Goal: Task Accomplishment & Management: Manage account settings

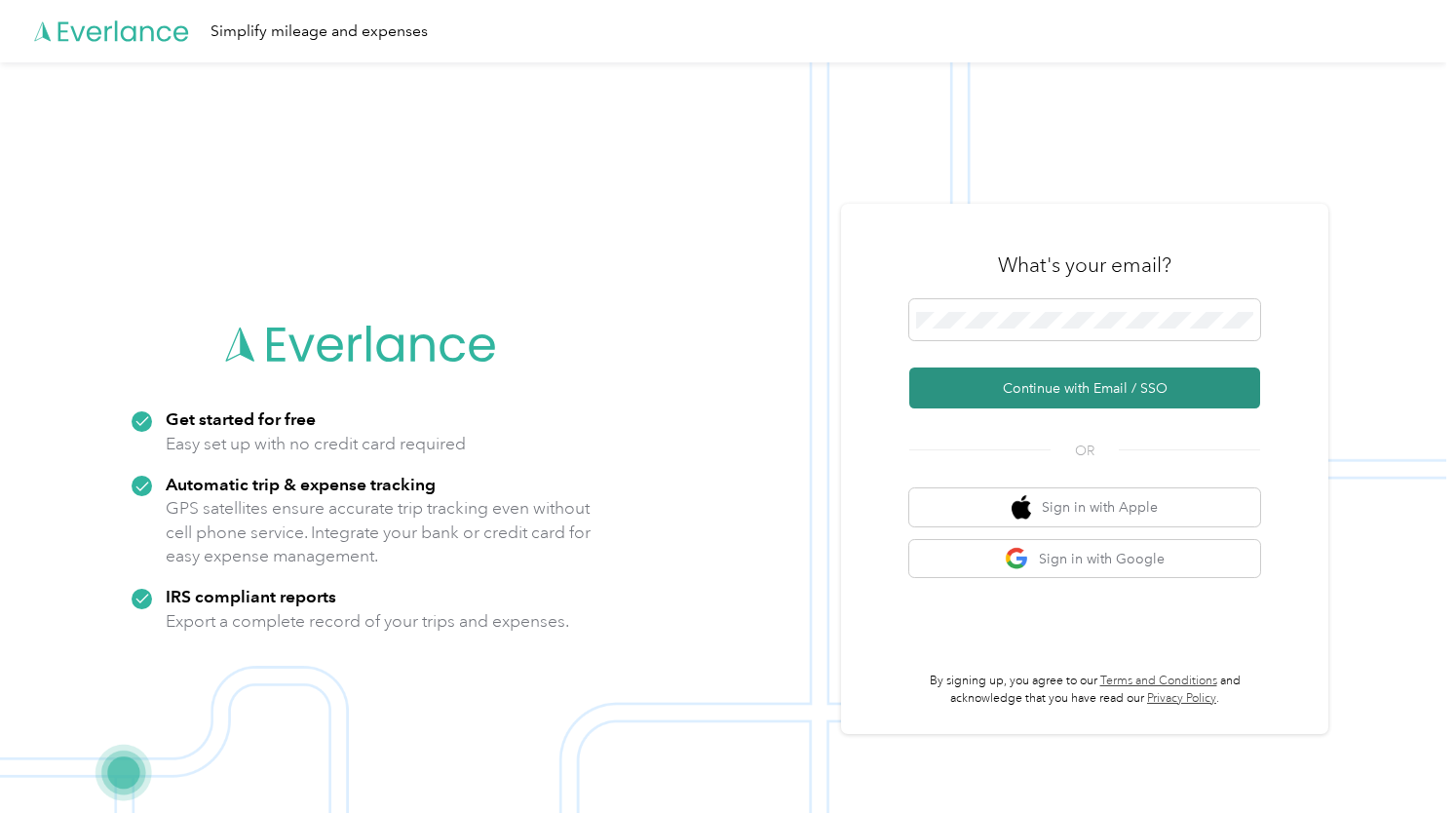
click at [1154, 379] on button "Continue with Email / SSO" at bounding box center [1085, 387] width 351 height 41
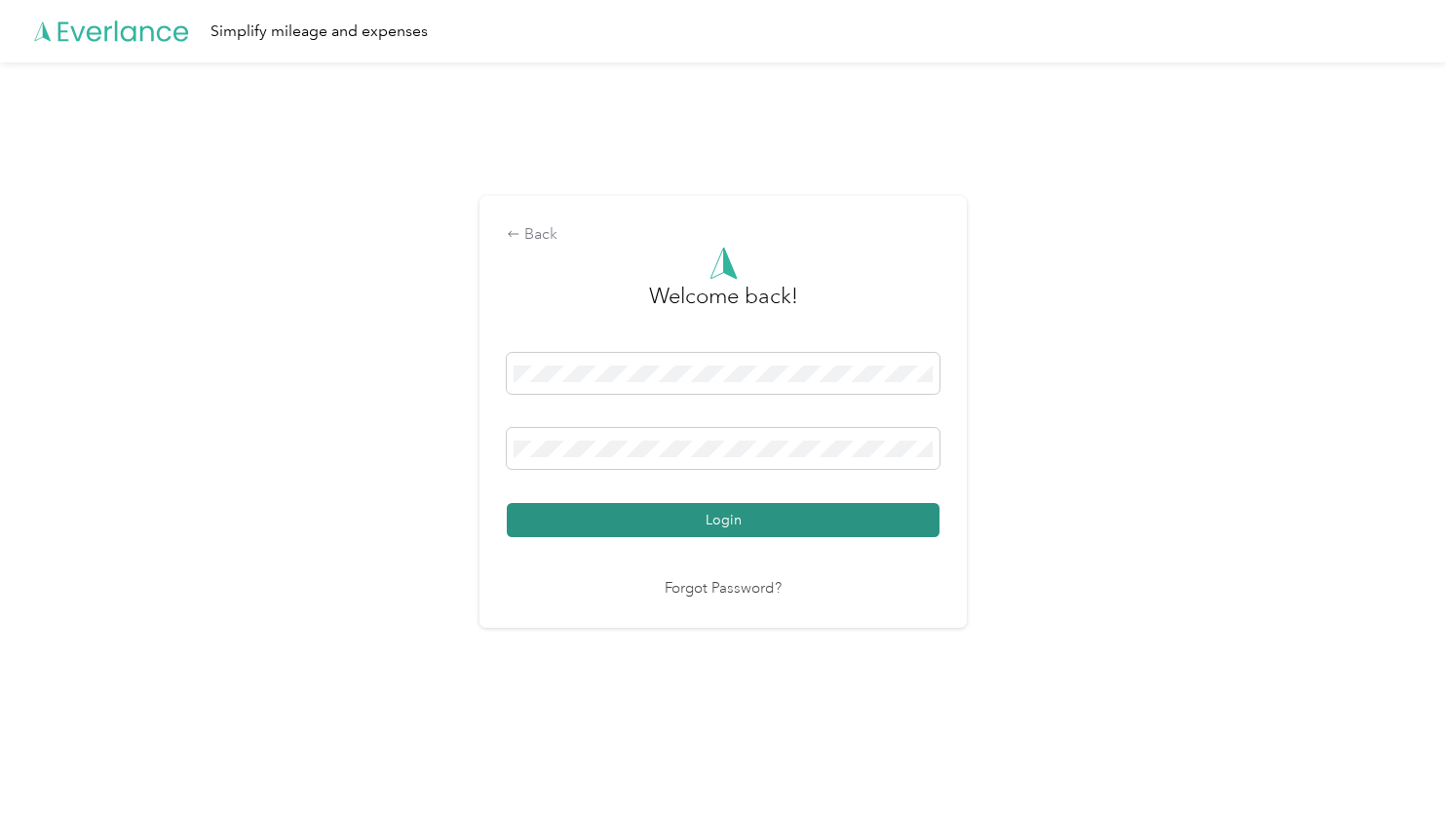
click at [872, 512] on button "Login" at bounding box center [724, 520] width 433 height 34
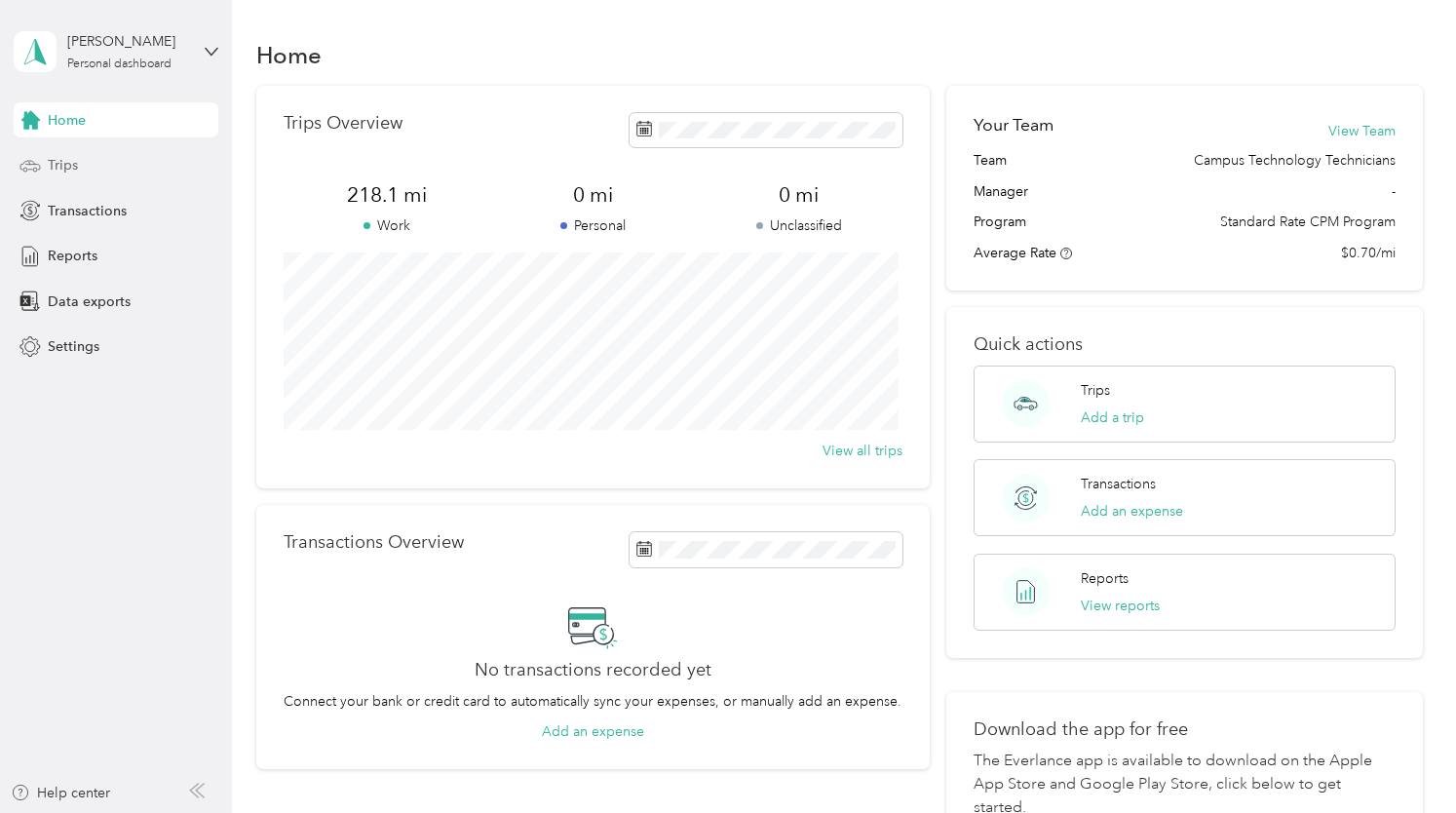
click at [64, 181] on div "Trips" at bounding box center [116, 165] width 205 height 35
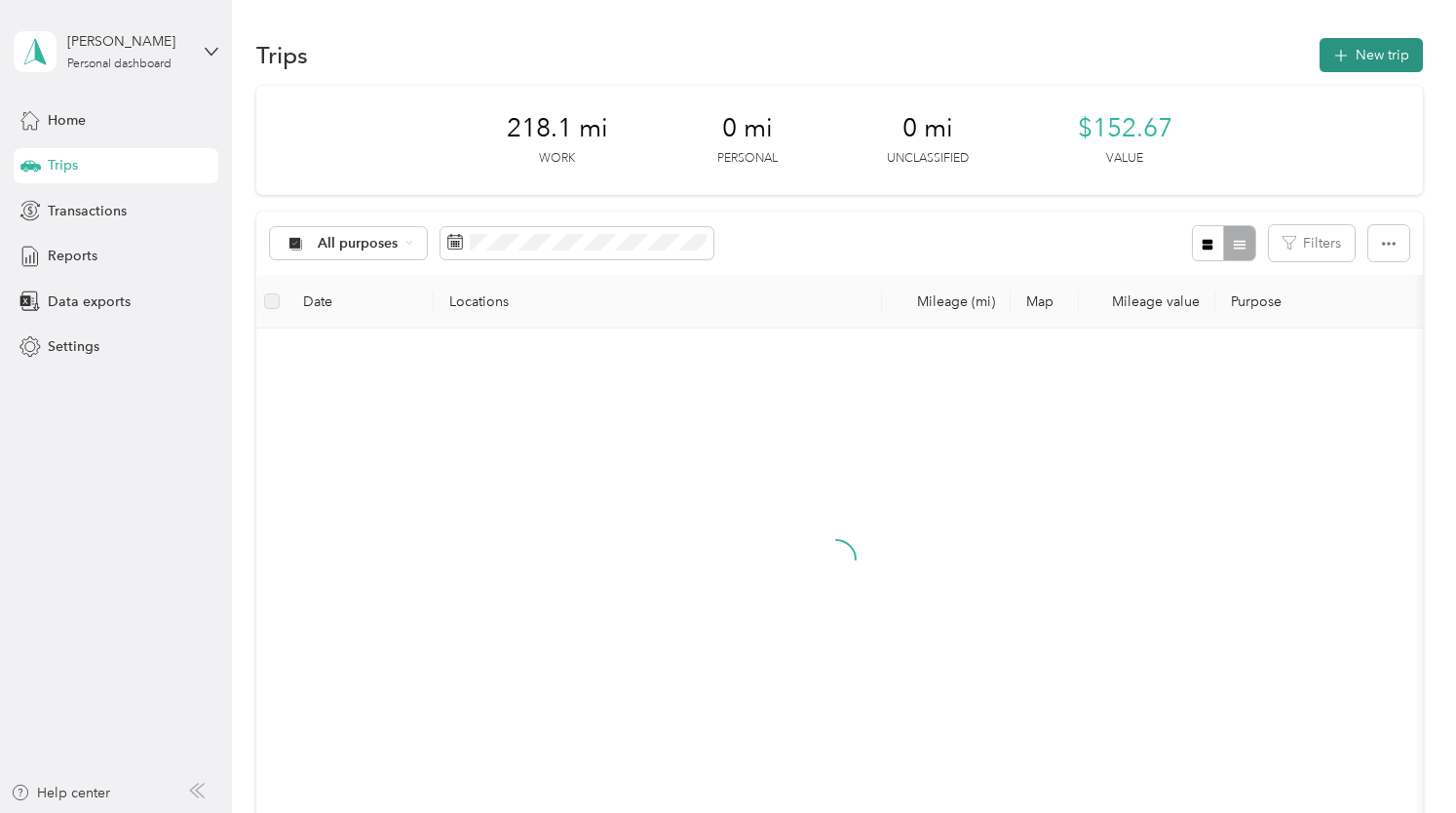
click at [1394, 51] on button "New trip" at bounding box center [1371, 55] width 104 height 34
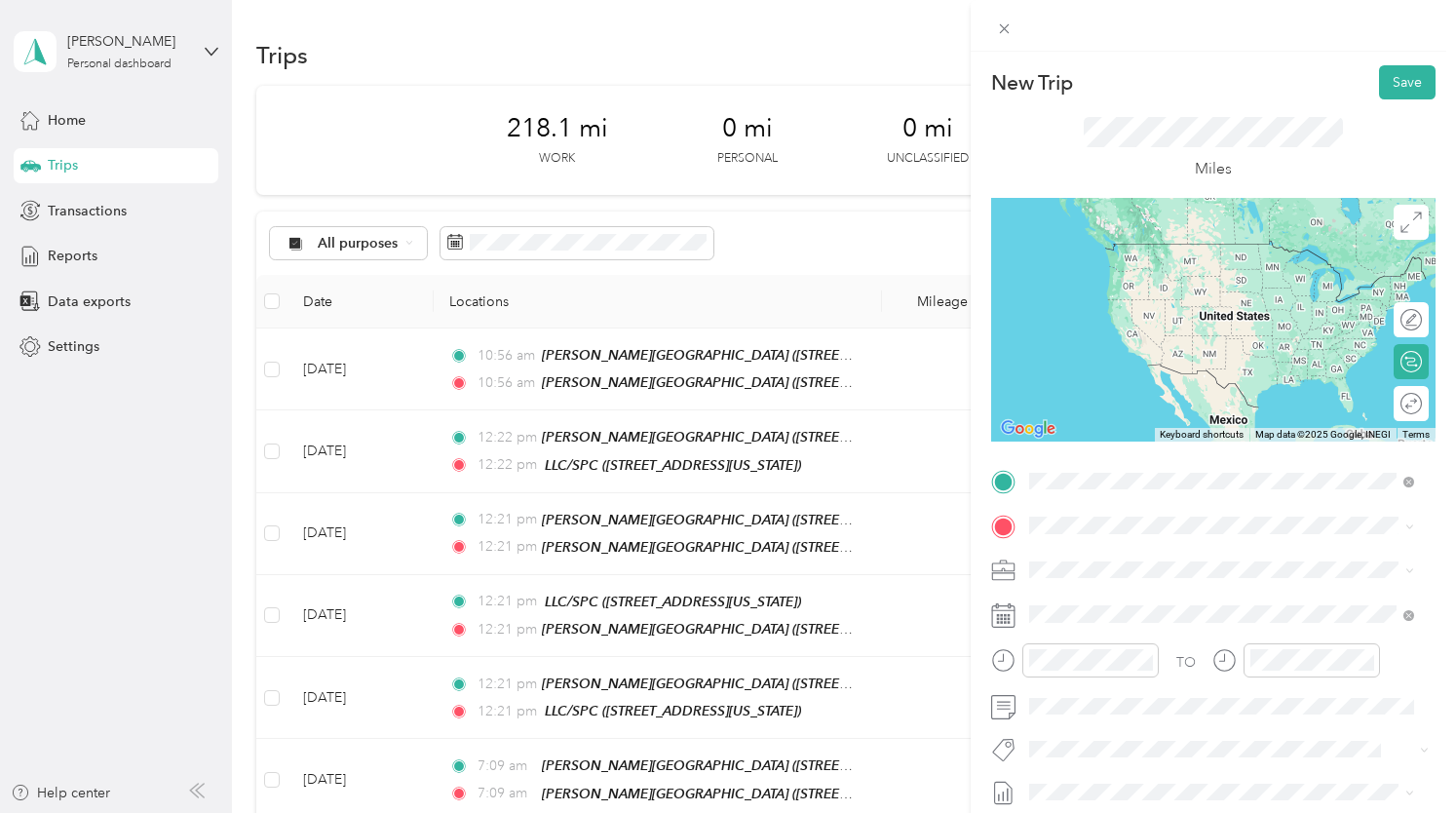
click at [1182, 563] on strong "[PERSON_NAME][GEOGRAPHIC_DATA]" at bounding box center [1263, 562] width 260 height 18
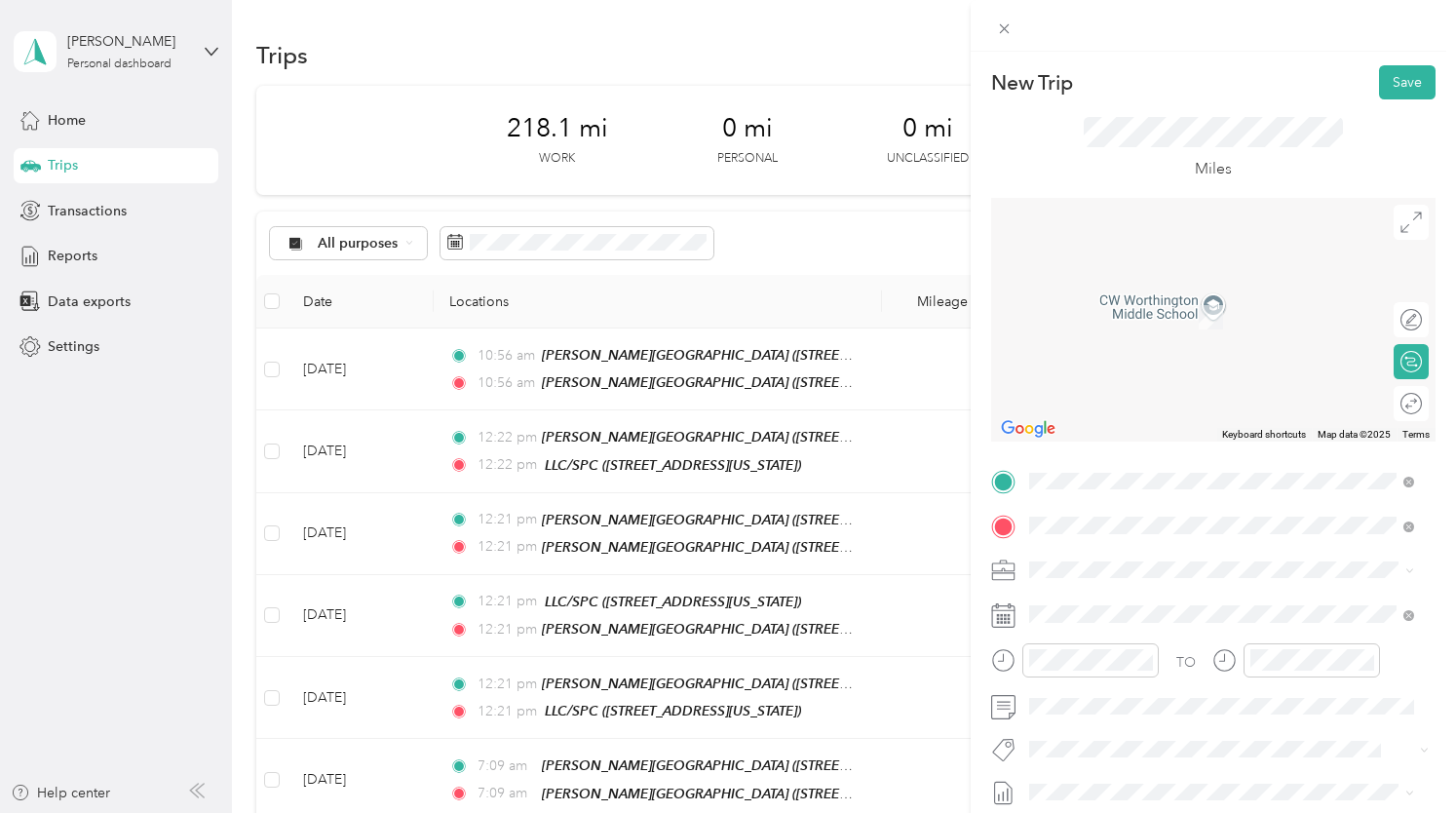
click at [1155, 307] on div "TEAM [PERSON_NAME][GEOGRAPHIC_DATA]" at bounding box center [1229, 298] width 327 height 24
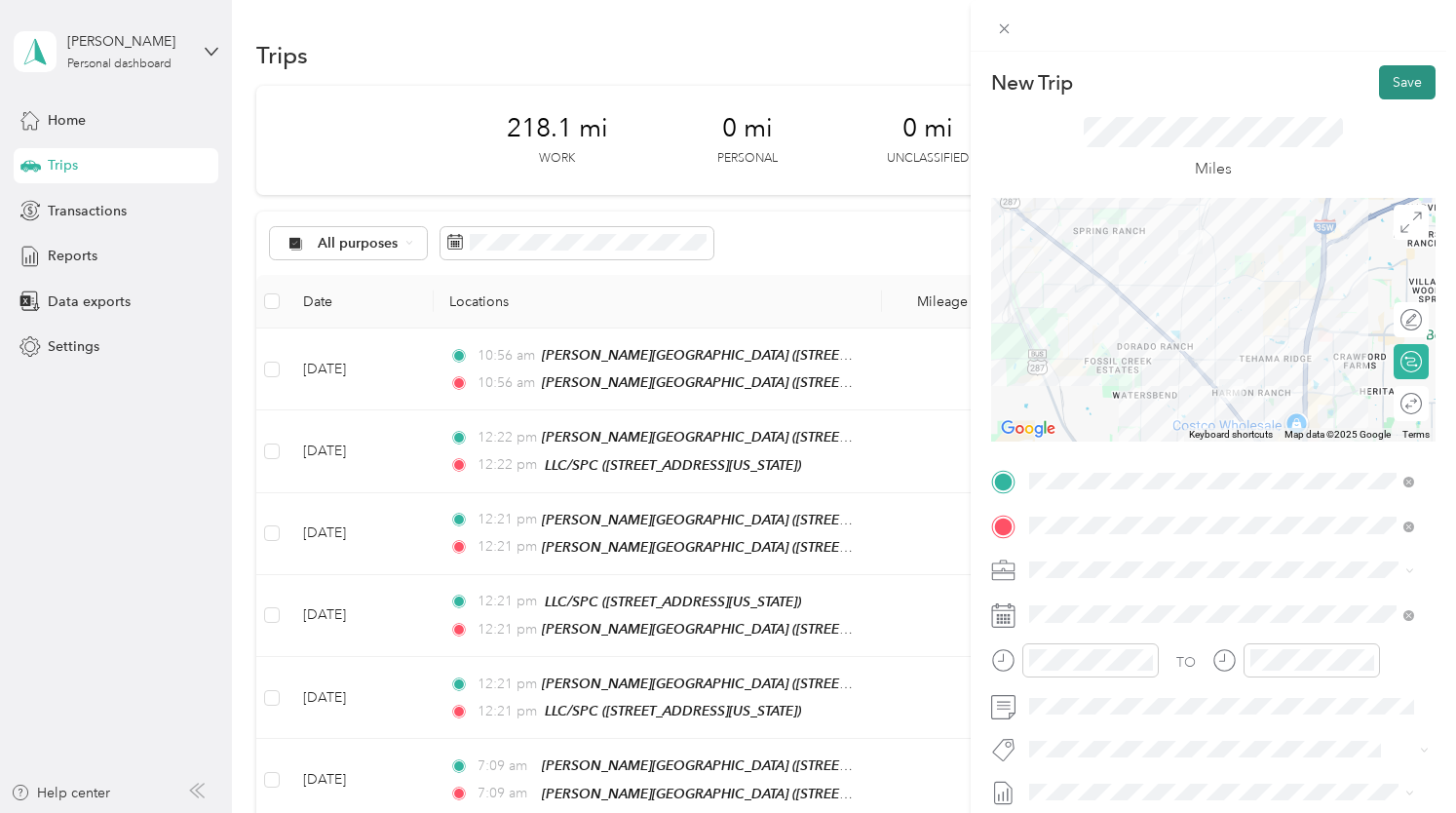
click at [1392, 75] on button "Save" at bounding box center [1407, 82] width 57 height 34
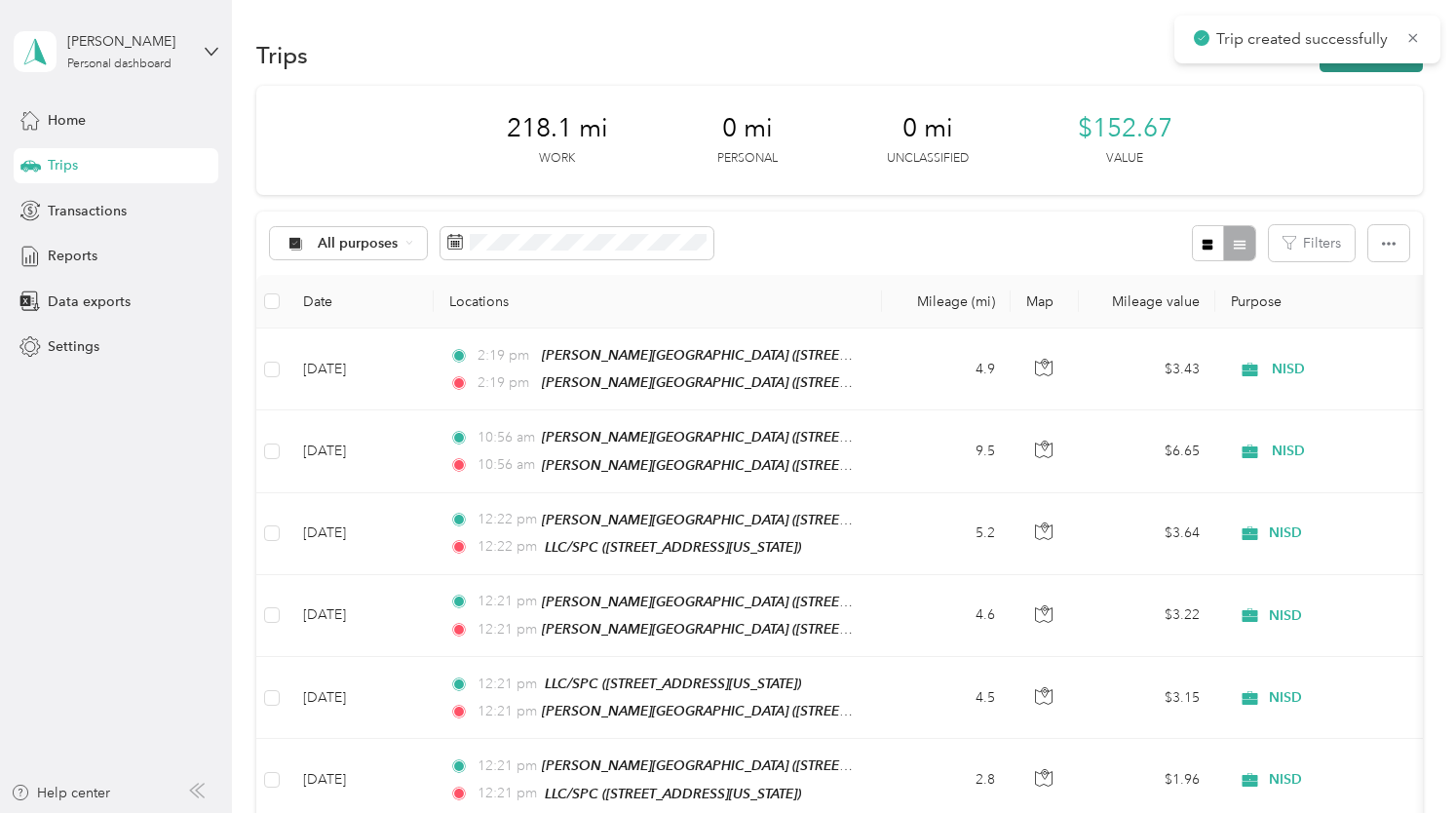
click at [1380, 67] on button "New trip" at bounding box center [1371, 55] width 104 height 34
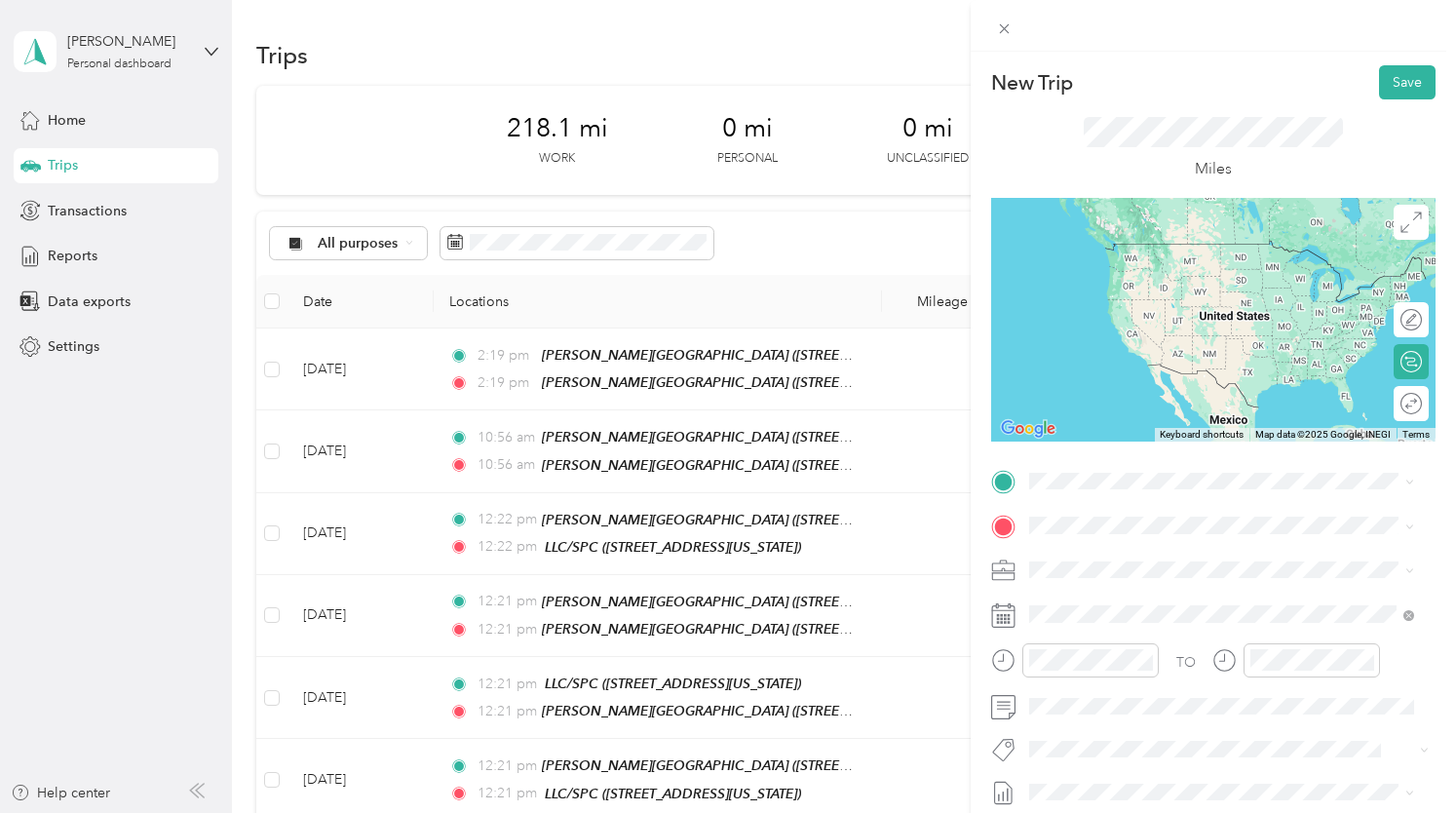
click at [1206, 568] on div "TEAM [PERSON_NAME][GEOGRAPHIC_DATA]" at bounding box center [1229, 561] width 327 height 24
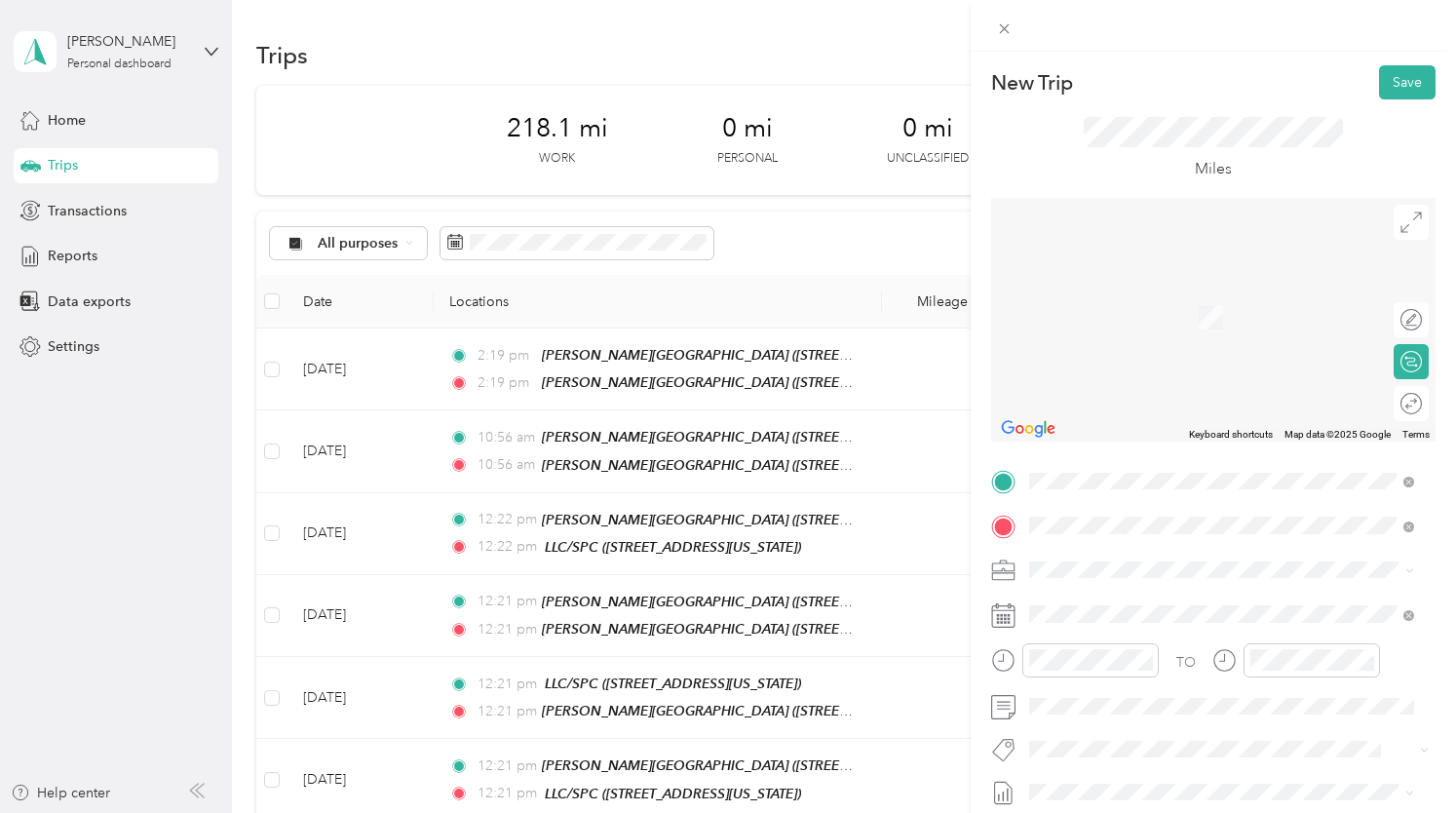
click at [1180, 313] on div "TEAM LLC/[GEOGRAPHIC_DATA][STREET_ADDRESS][US_STATE]" at bounding box center [1163, 310] width 195 height 48
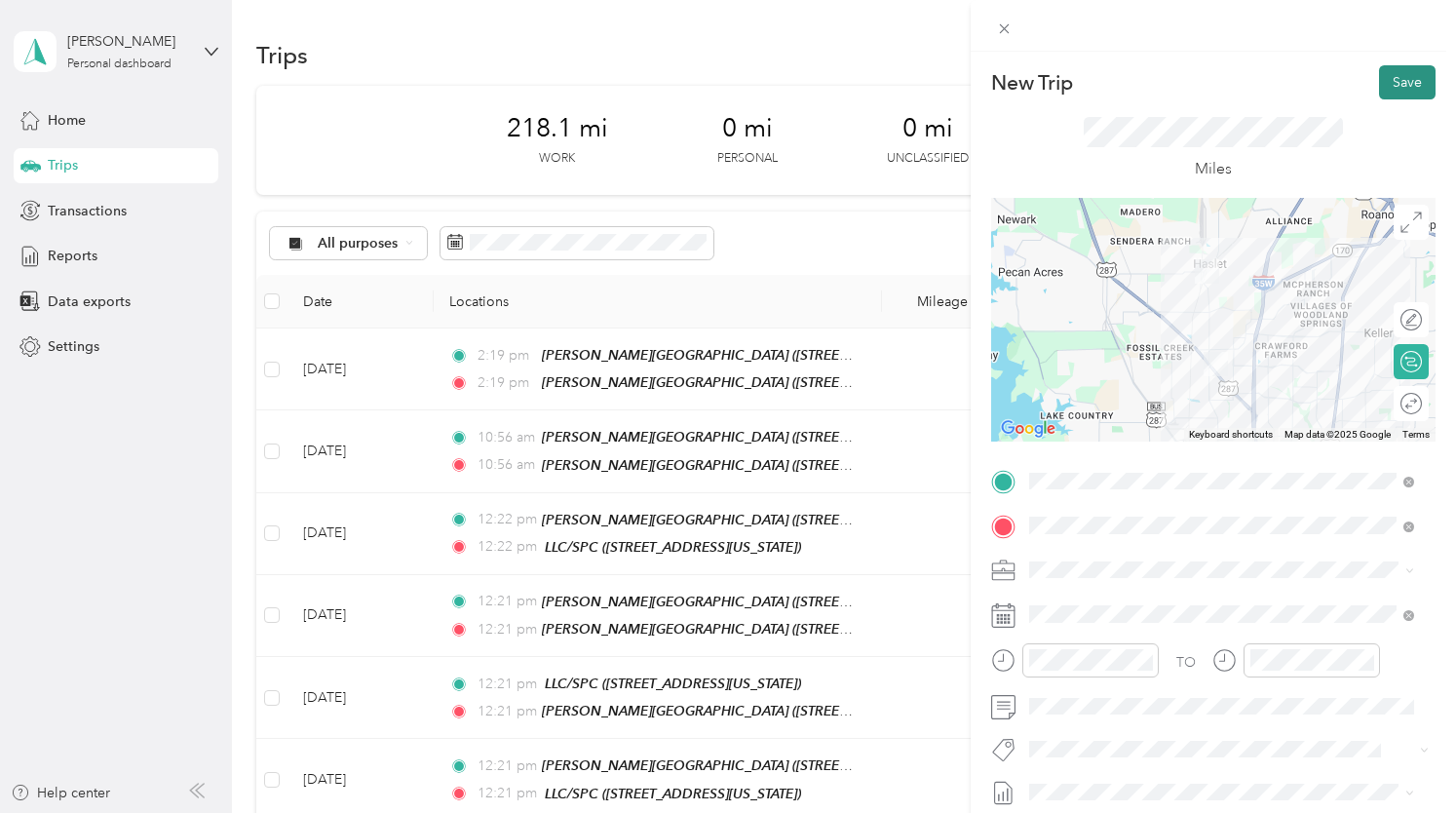
click at [1386, 98] on button "Save" at bounding box center [1407, 82] width 57 height 34
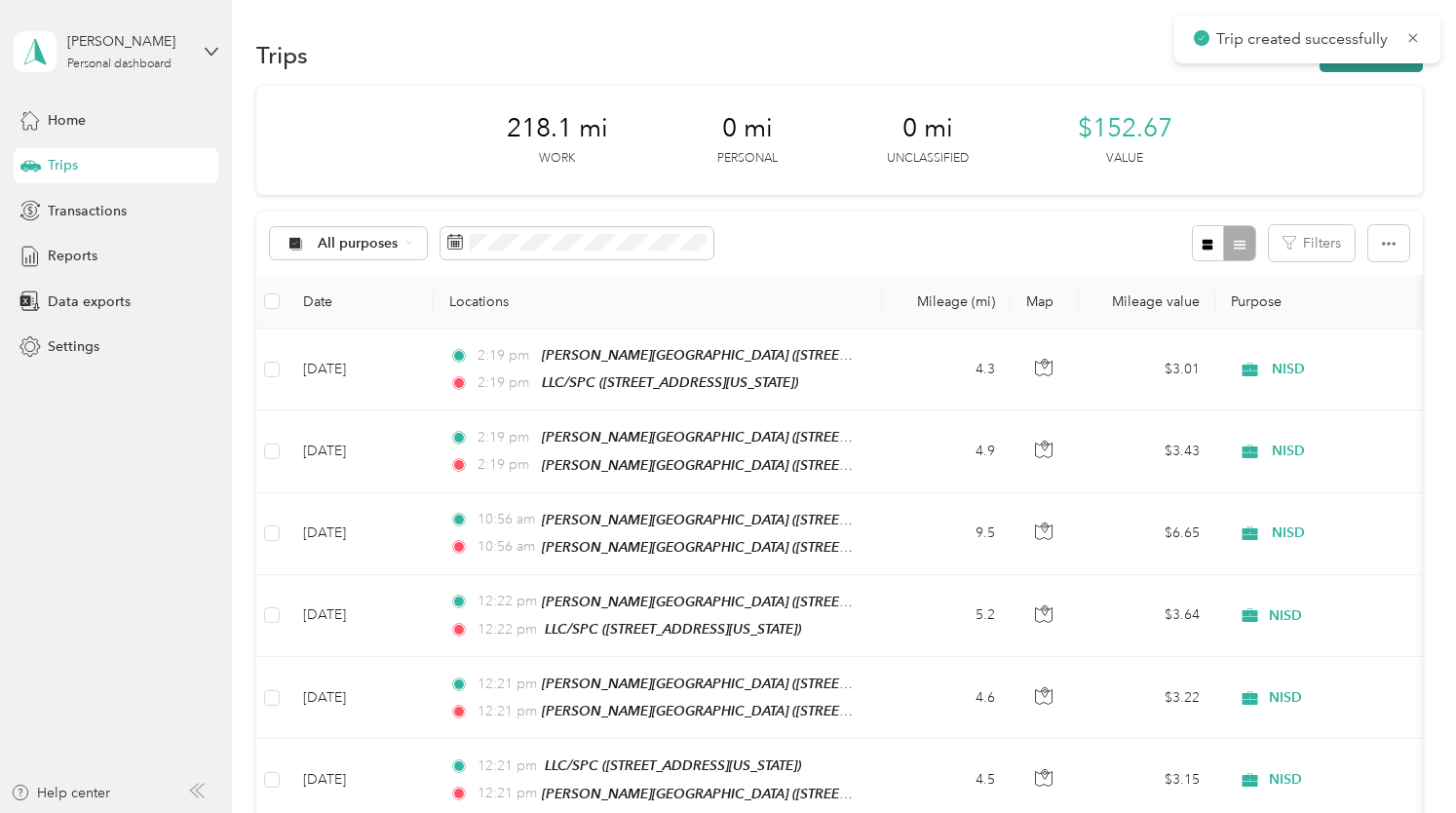
click at [1365, 68] on button "New trip" at bounding box center [1371, 55] width 104 height 34
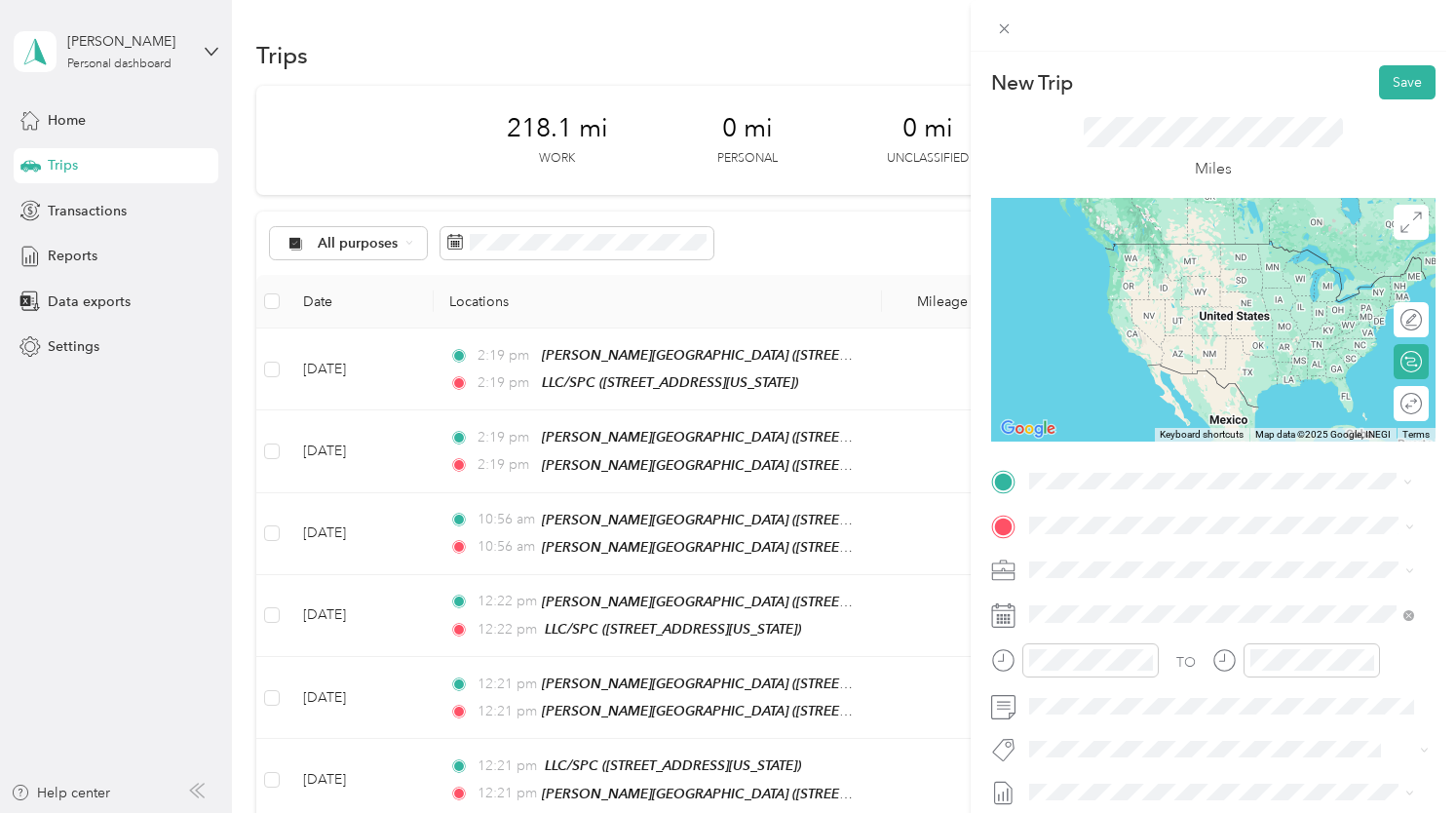
click at [1189, 575] on div "TEAM LLC/[GEOGRAPHIC_DATA][STREET_ADDRESS][US_STATE]" at bounding box center [1163, 574] width 195 height 48
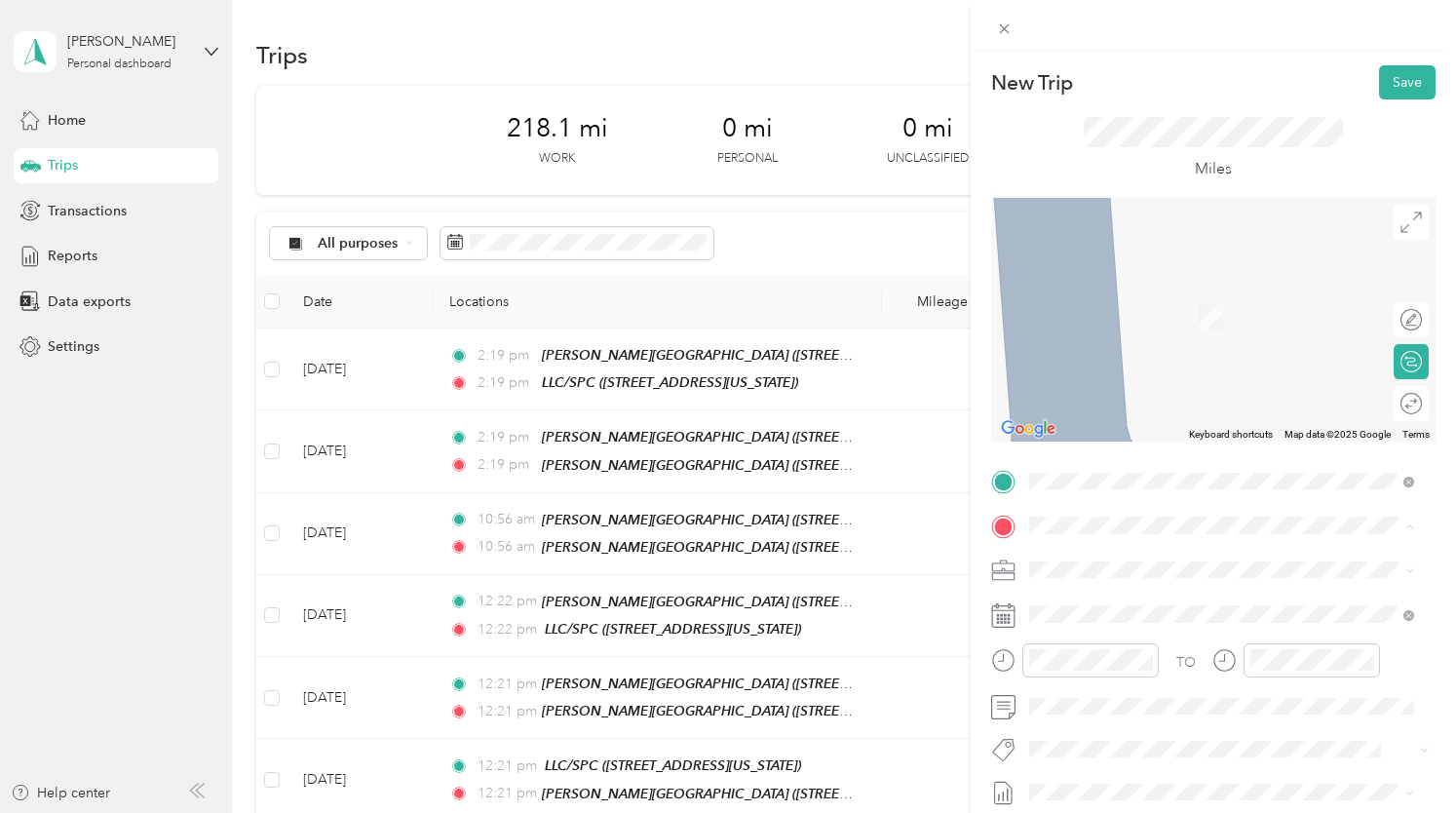
click at [1197, 313] on div "TEAM [PERSON_NAME][GEOGRAPHIC_DATA] [STREET_ADDRESS]" at bounding box center [1229, 310] width 327 height 48
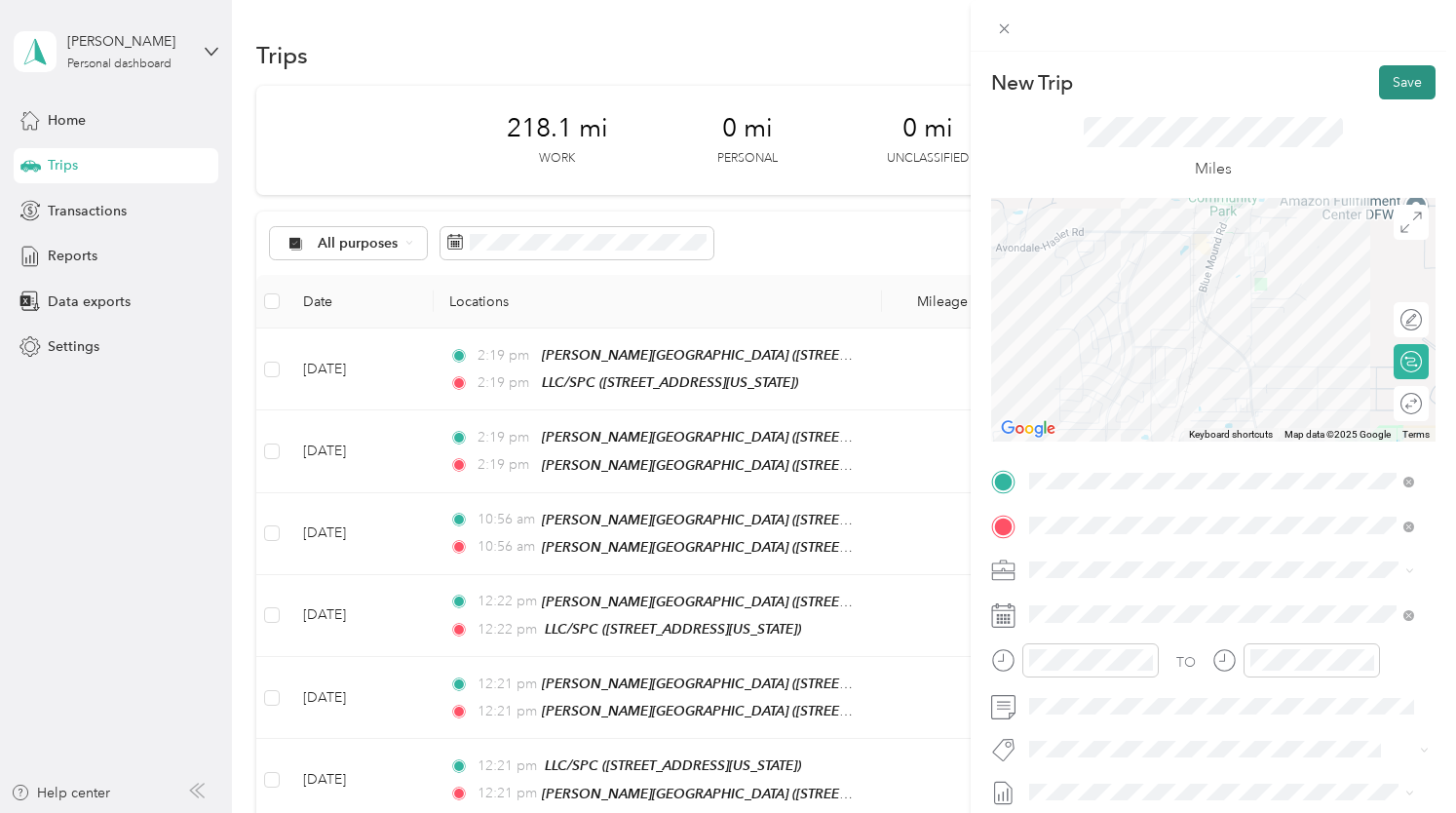
click at [1399, 70] on button "Save" at bounding box center [1407, 82] width 57 height 34
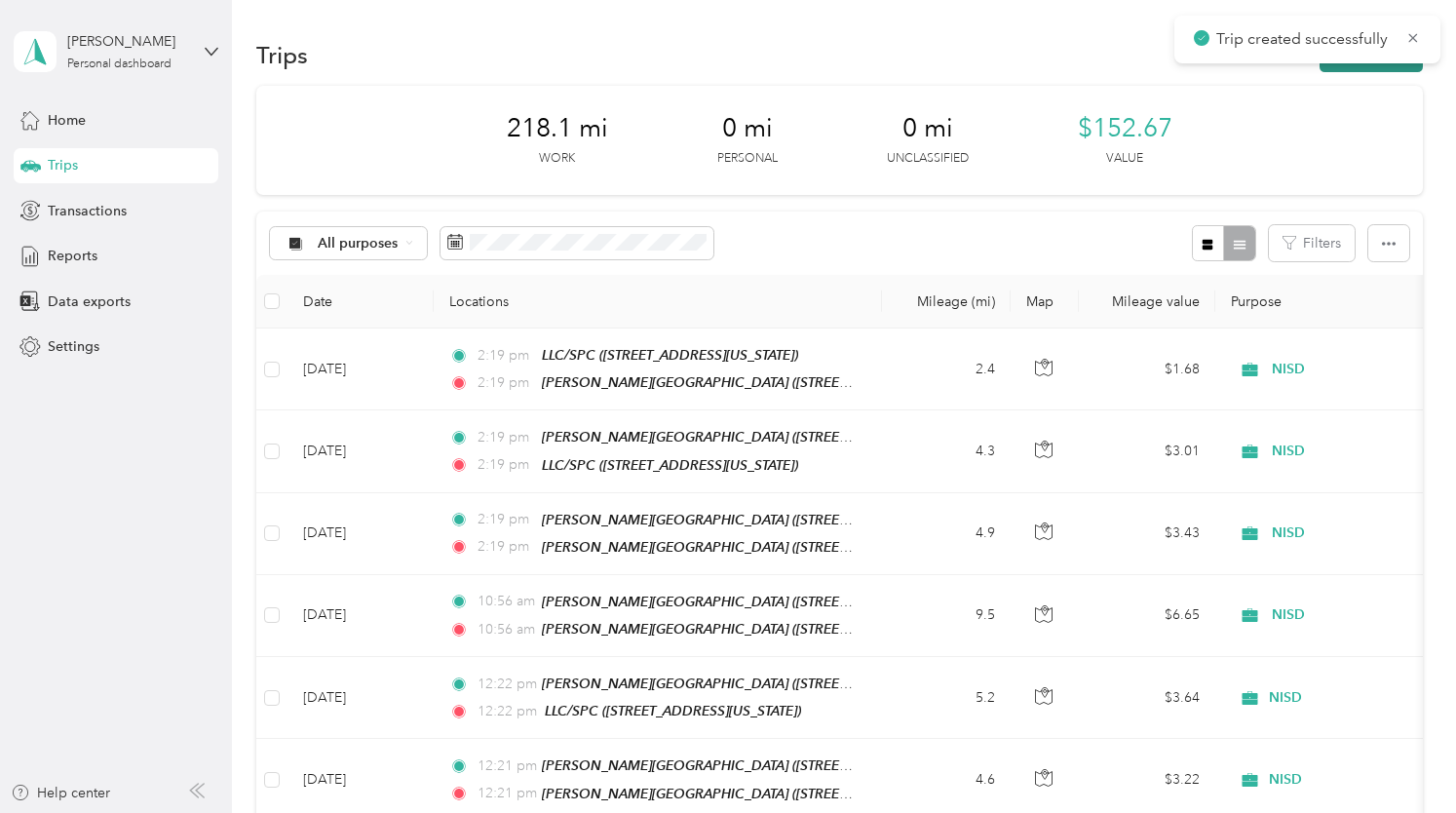
click at [1339, 69] on button "New trip" at bounding box center [1371, 55] width 104 height 34
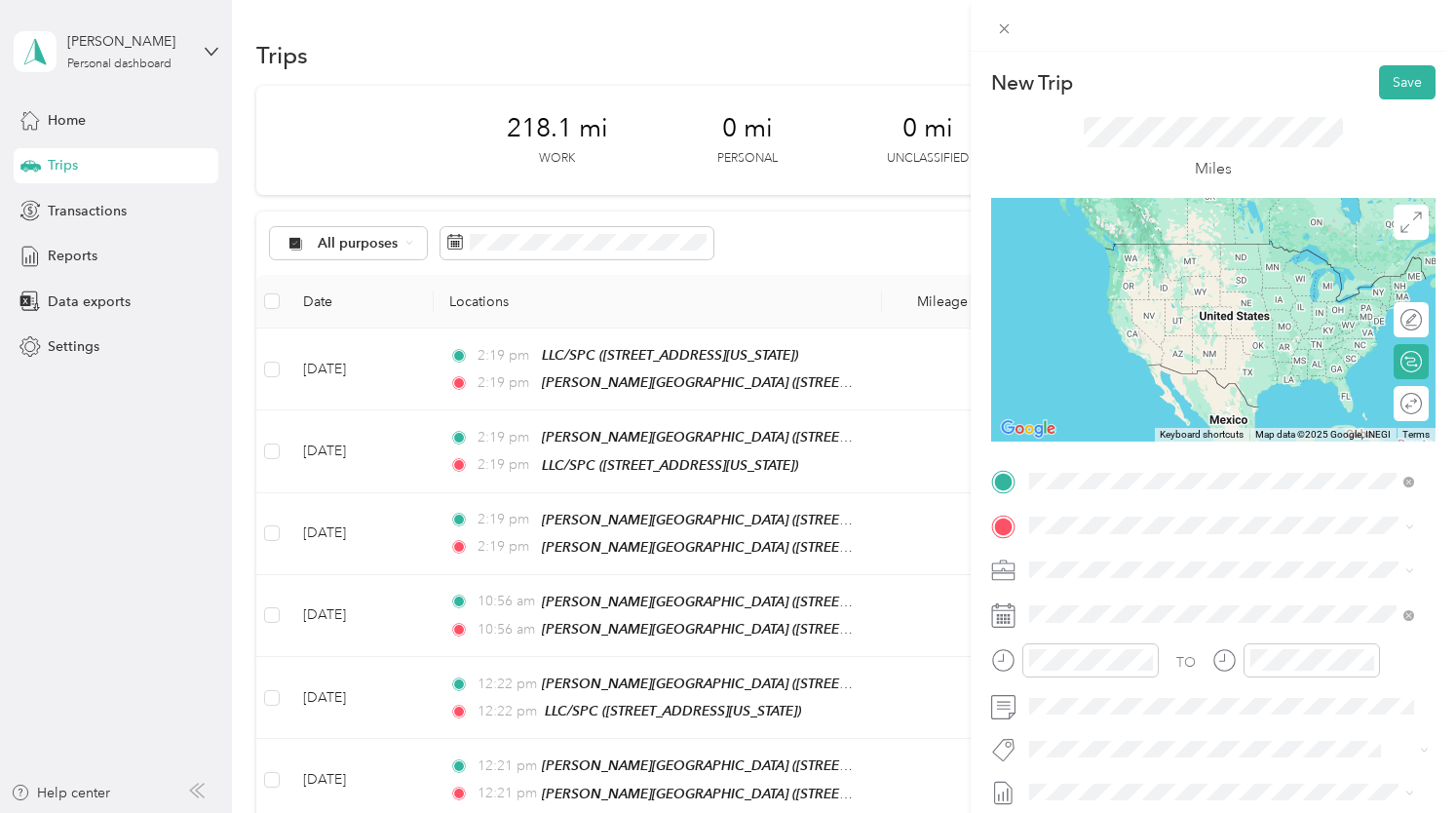
click at [1195, 578] on div "TEAM [PERSON_NAME][GEOGRAPHIC_DATA] [STREET_ADDRESS]" at bounding box center [1229, 574] width 327 height 48
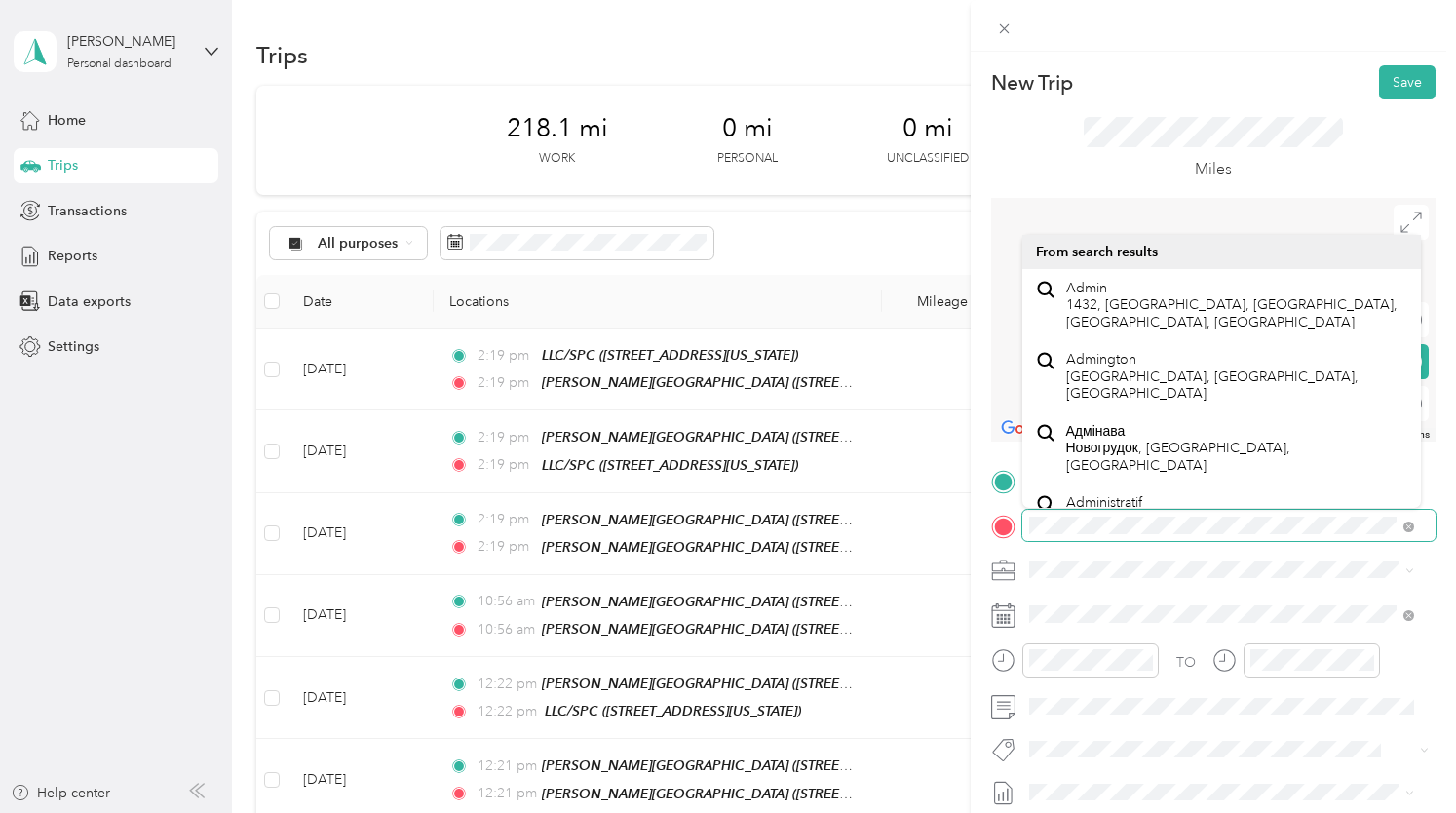
scroll to position [34, 0]
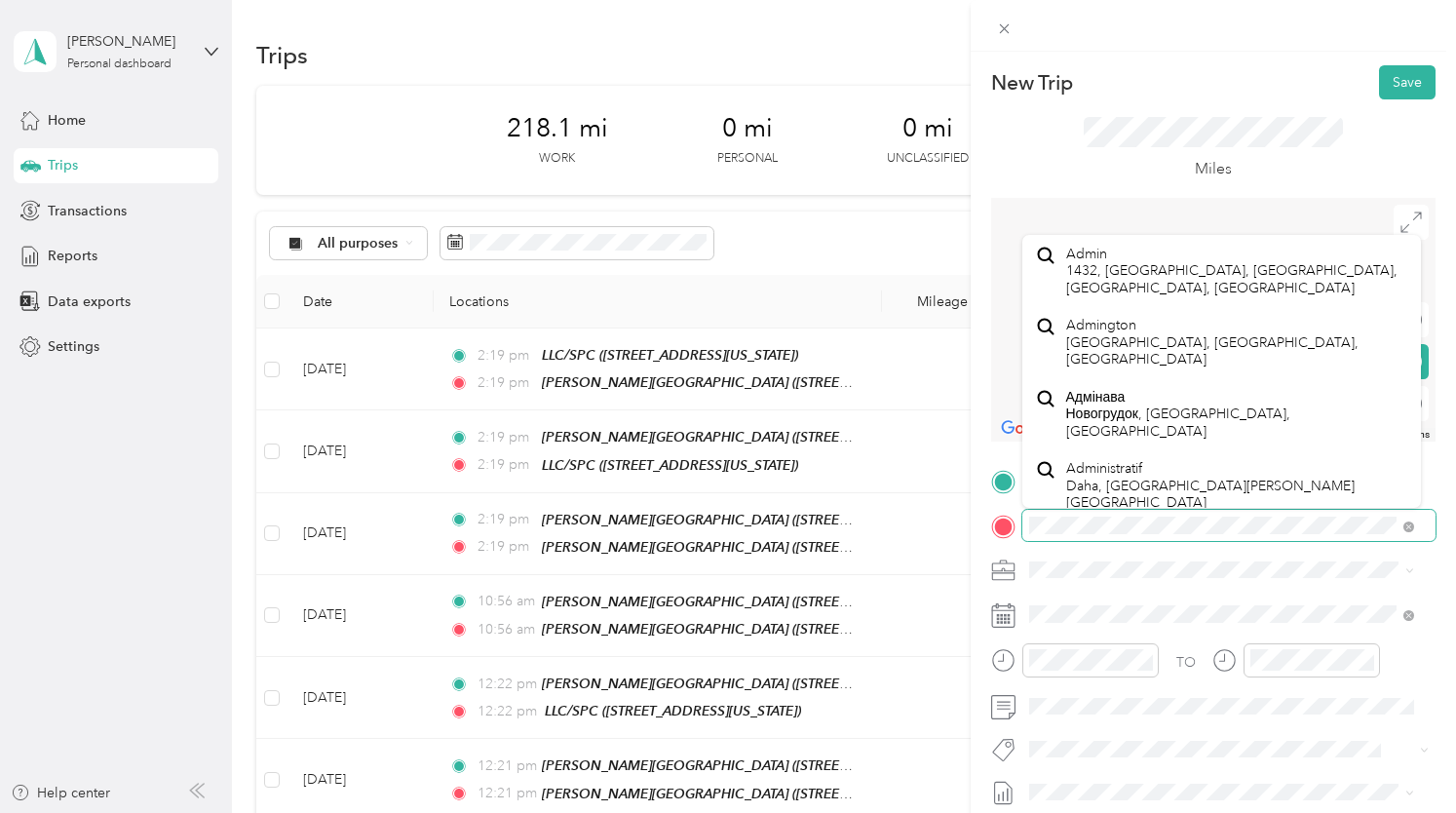
click at [822, 502] on div "New Trip Save This trip cannot be edited because it is either under review, app…" at bounding box center [728, 406] width 1456 height 813
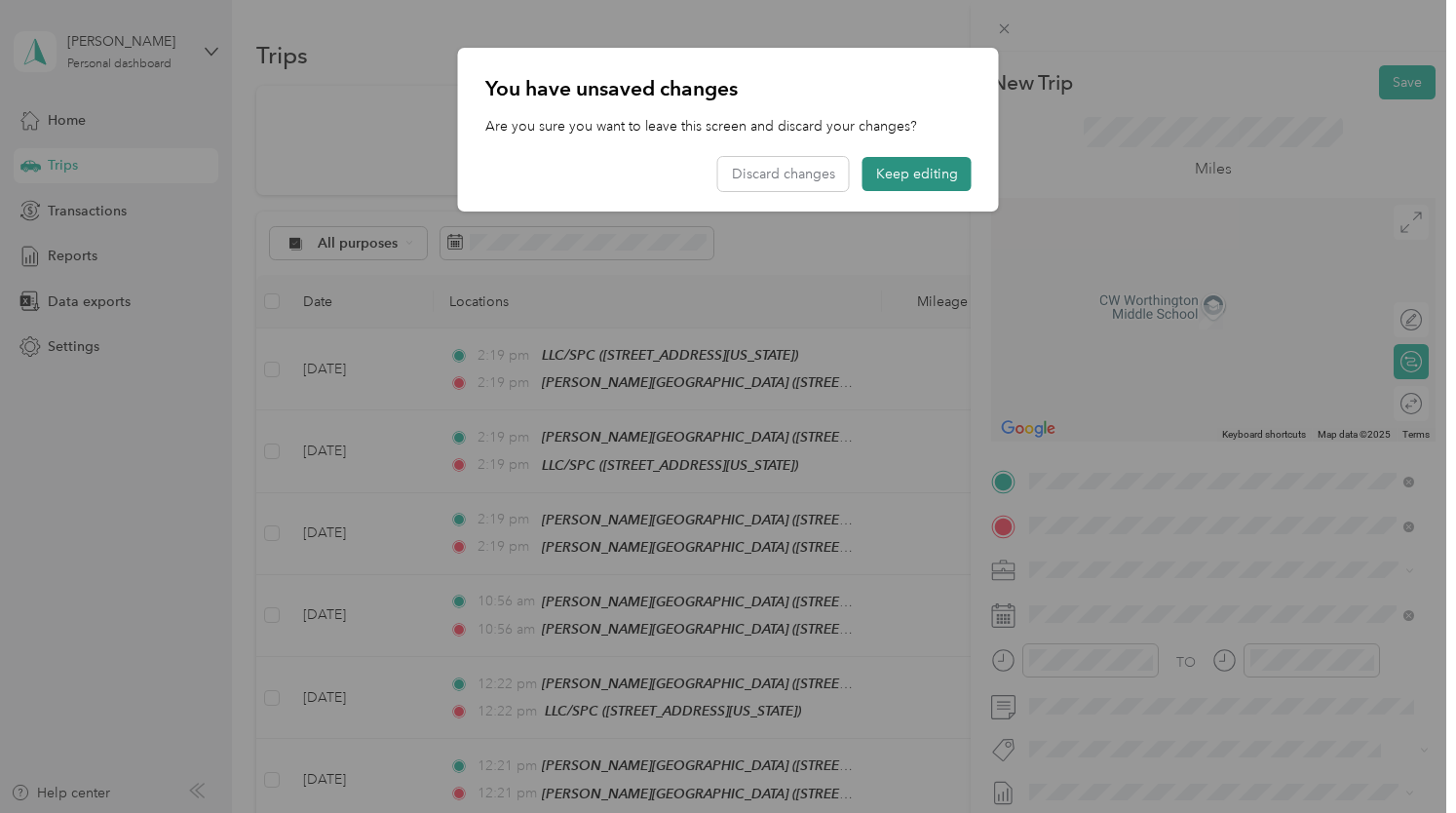
click at [910, 182] on button "Keep editing" at bounding box center [916, 174] width 109 height 34
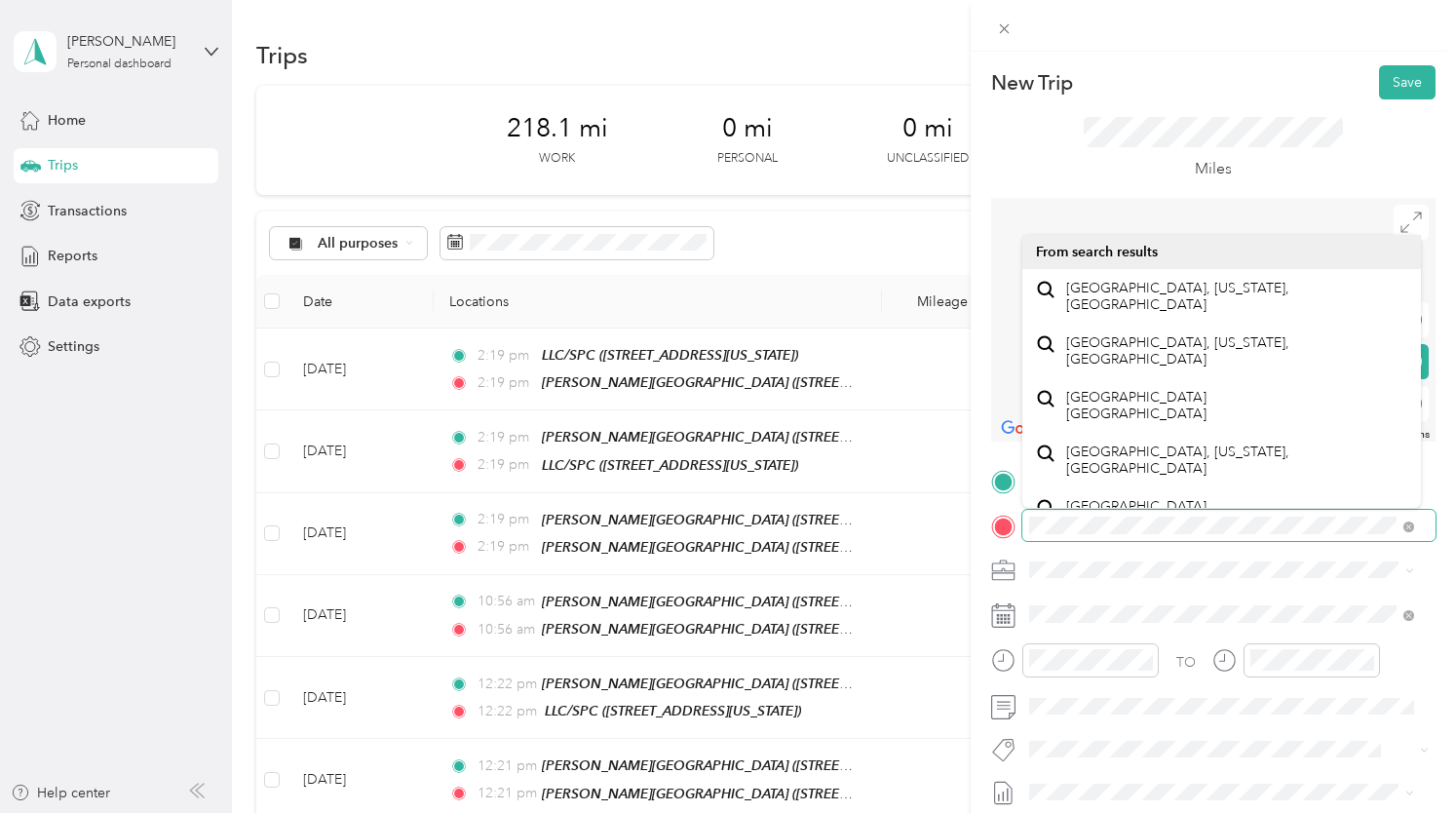
scroll to position [33, 0]
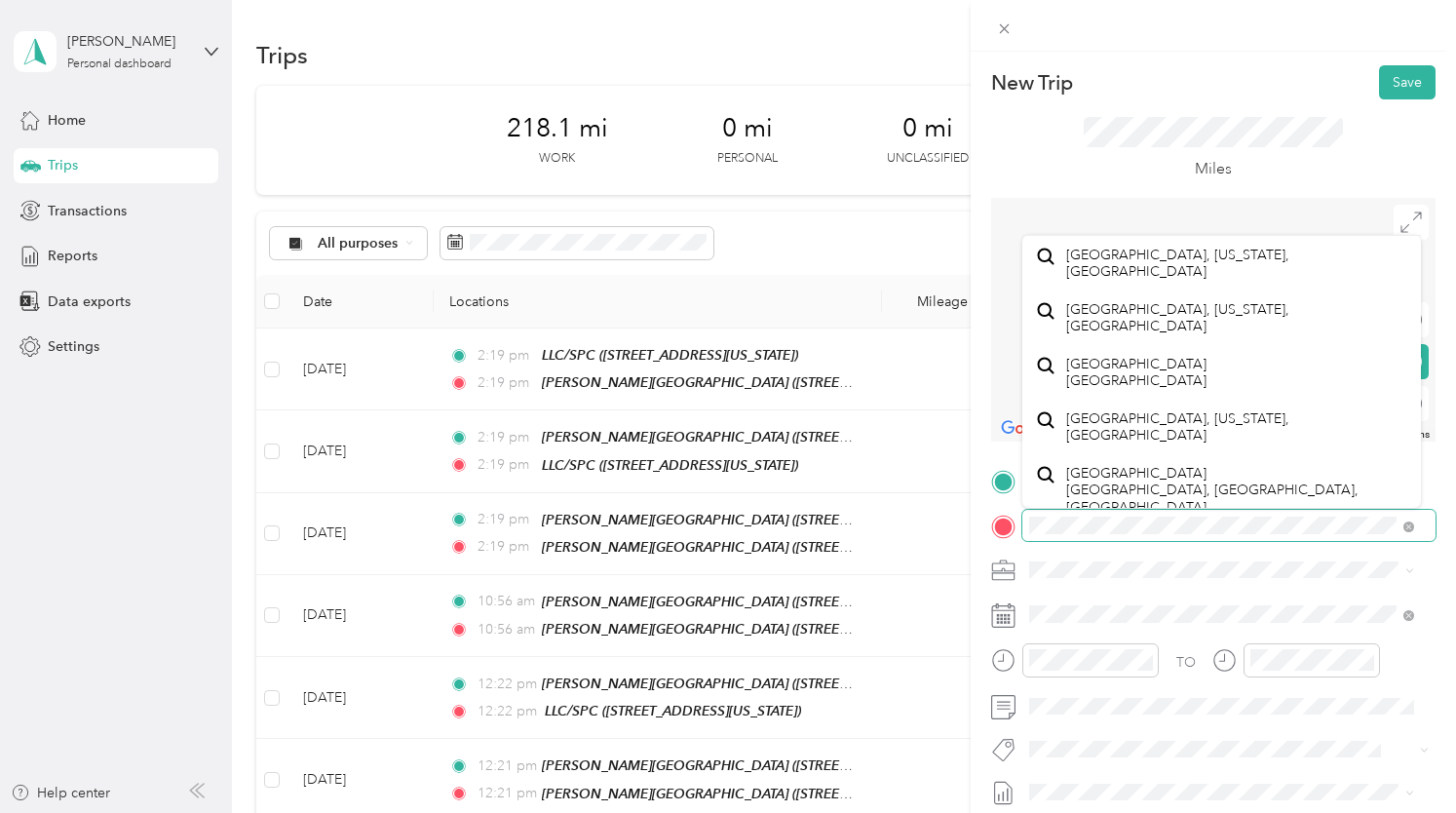
click at [947, 510] on div "New Trip Save This trip cannot be edited because it is either under review, app…" at bounding box center [728, 406] width 1456 height 813
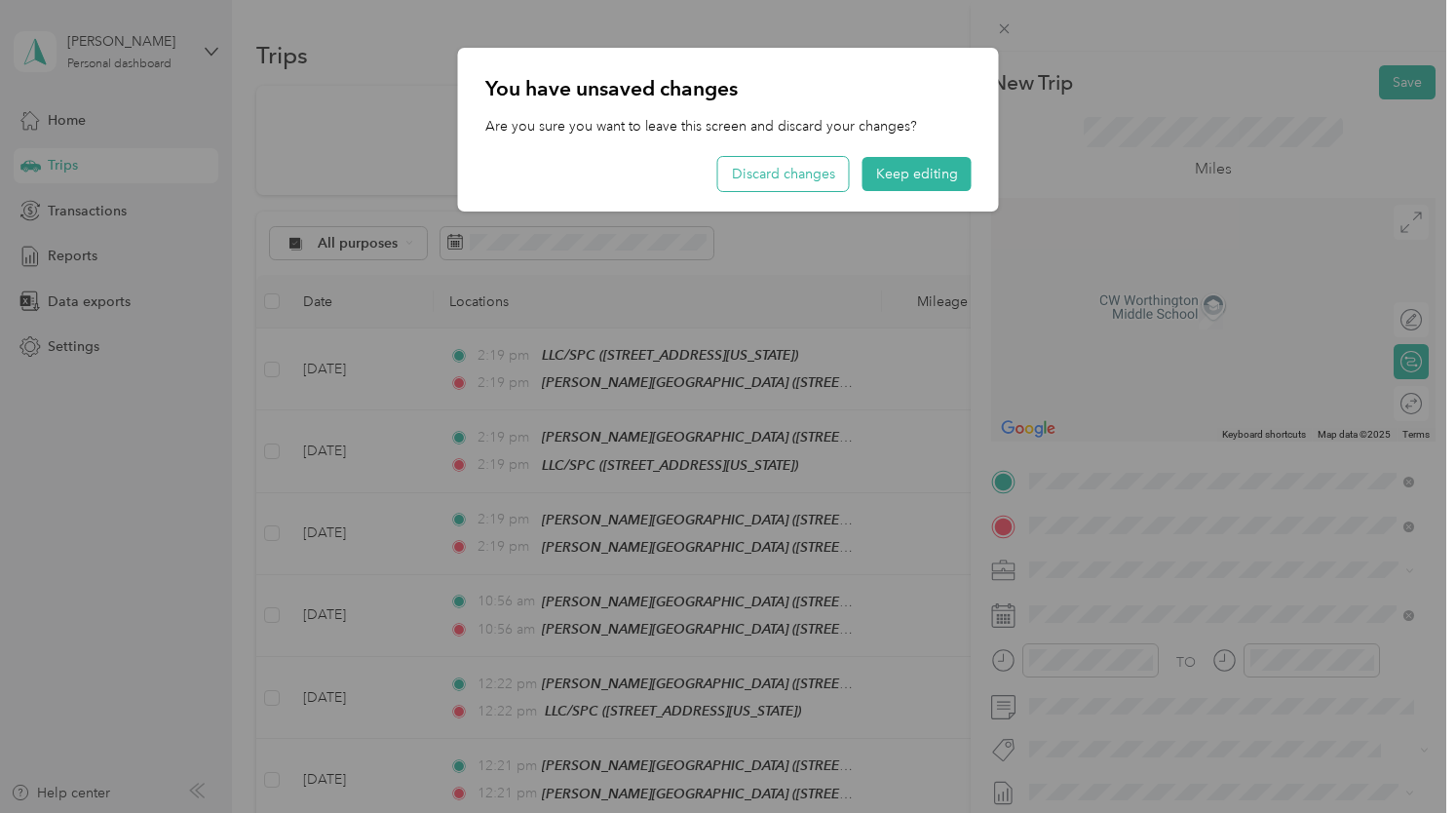
click at [806, 183] on button "Discard changes" at bounding box center [783, 174] width 131 height 34
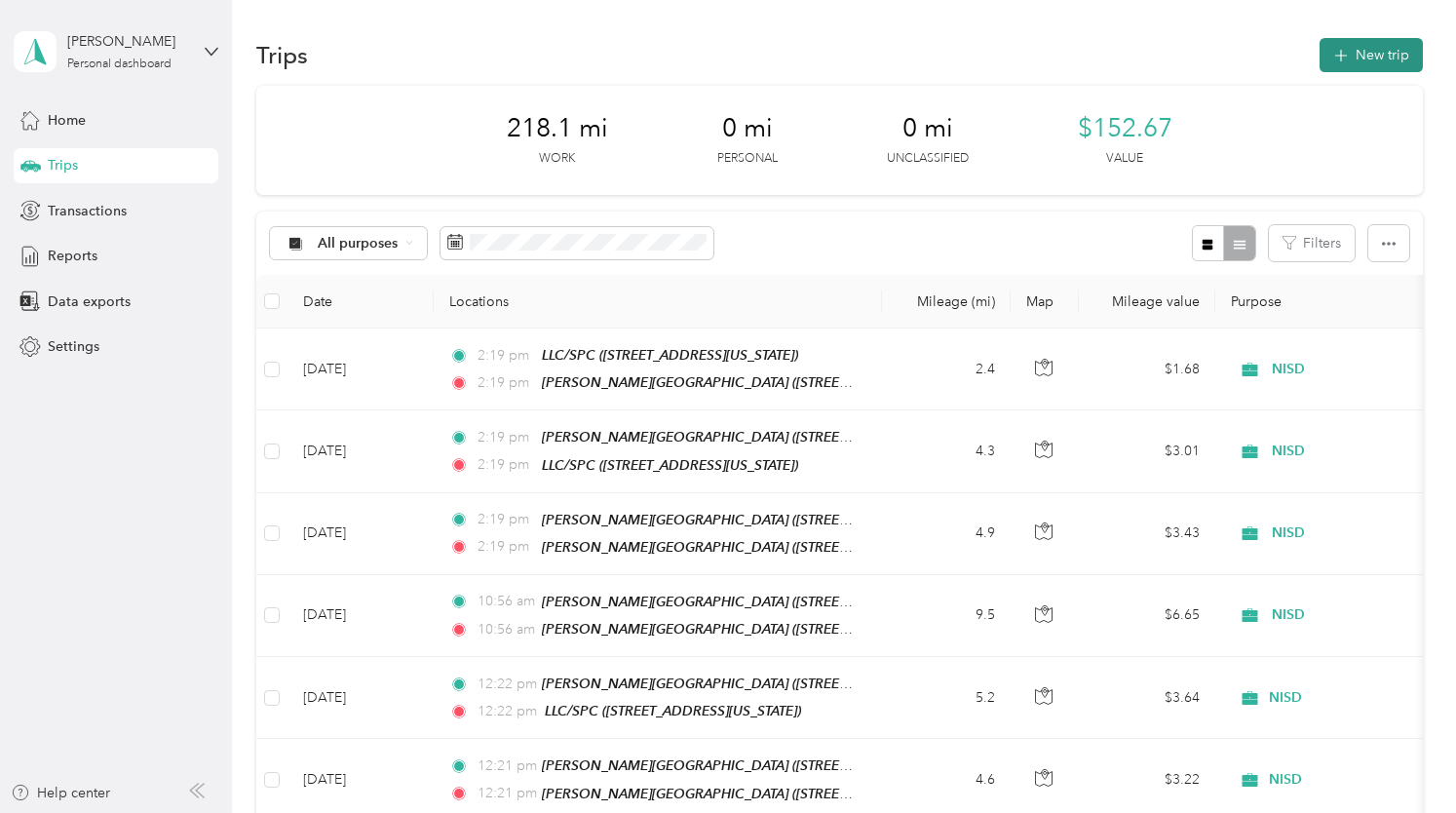
click at [1383, 44] on button "New trip" at bounding box center [1371, 55] width 104 height 34
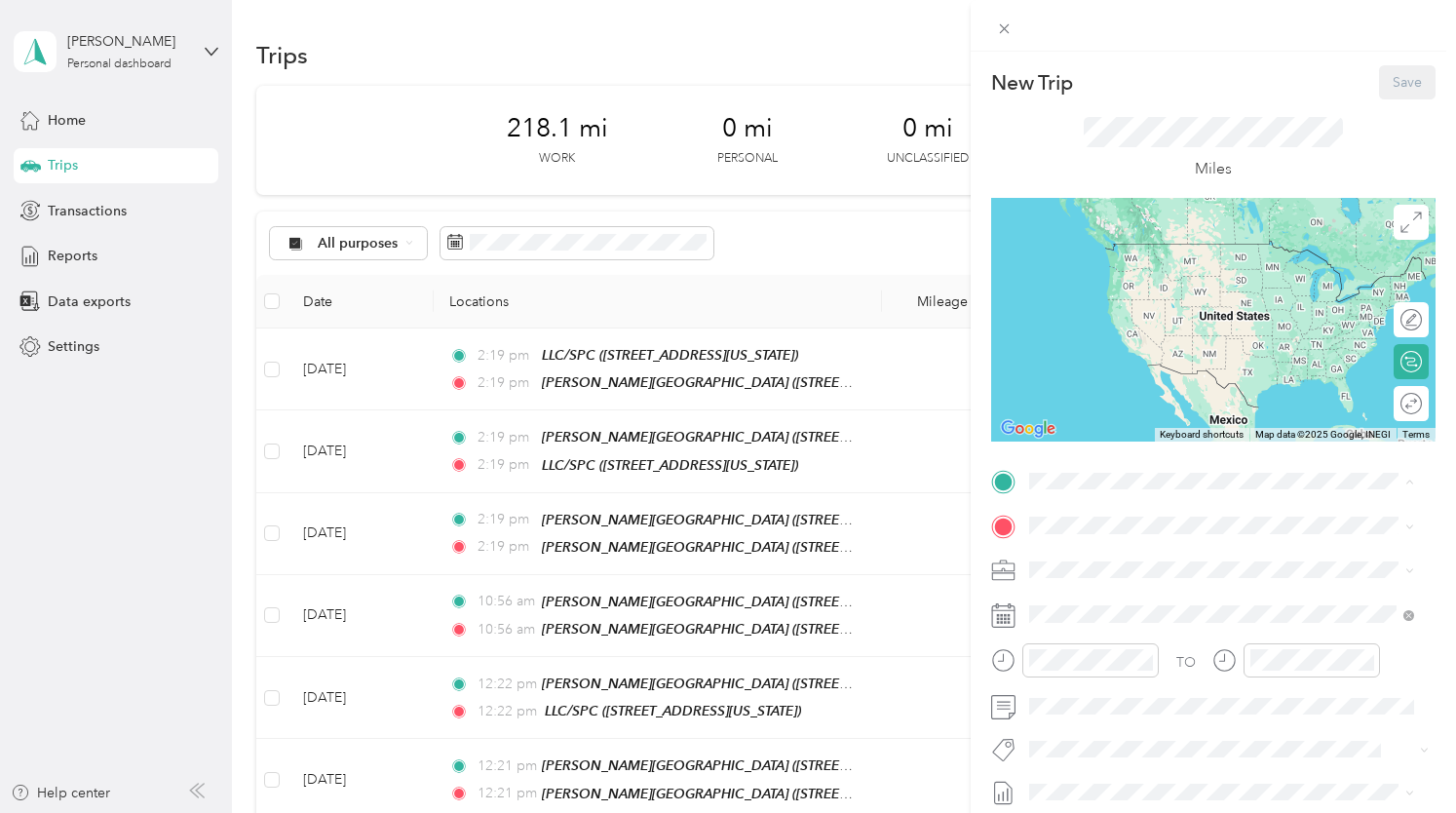
click at [1137, 559] on strong "[PERSON_NAME][GEOGRAPHIC_DATA]" at bounding box center [1263, 562] width 260 height 18
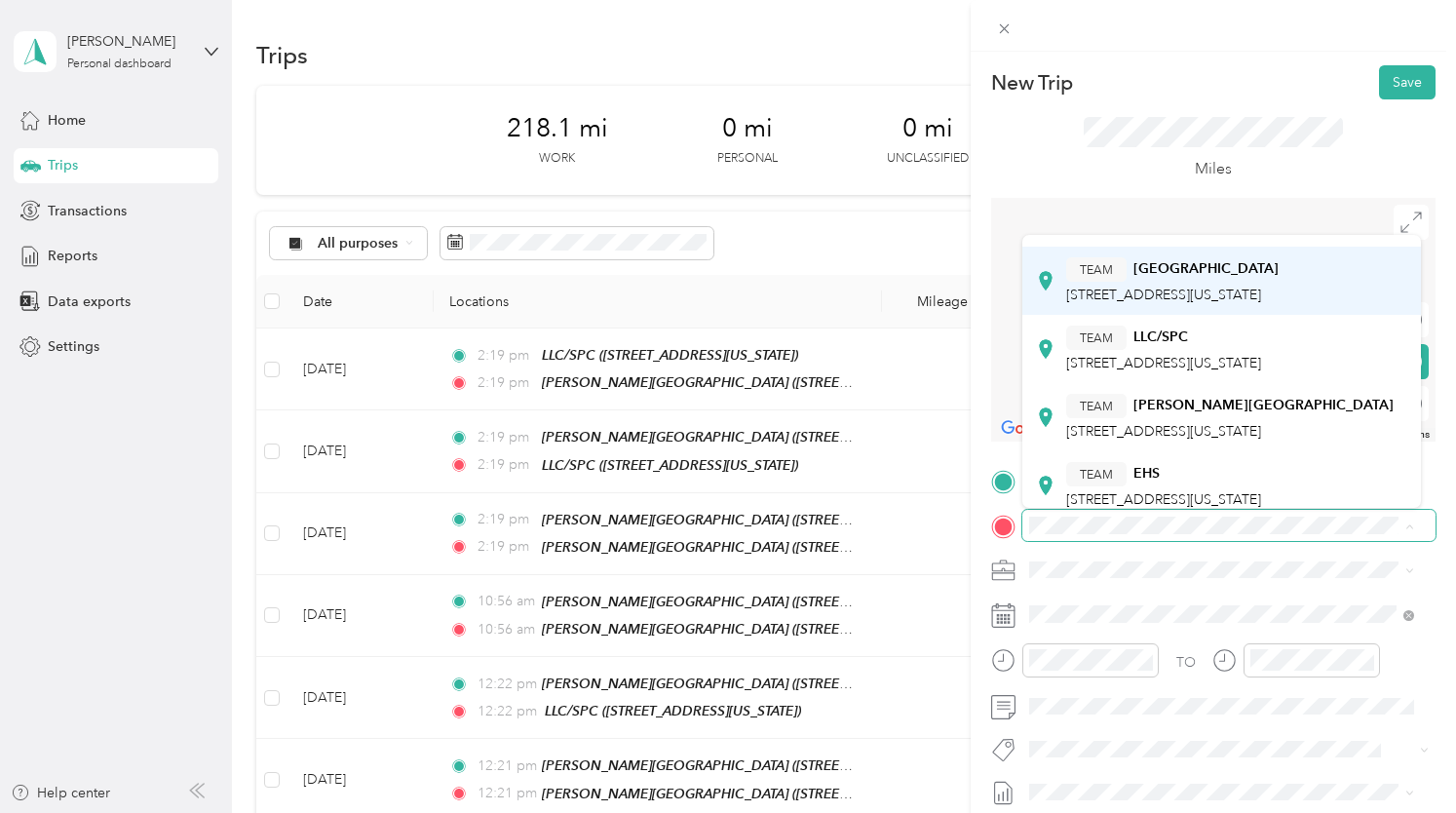
scroll to position [0, 0]
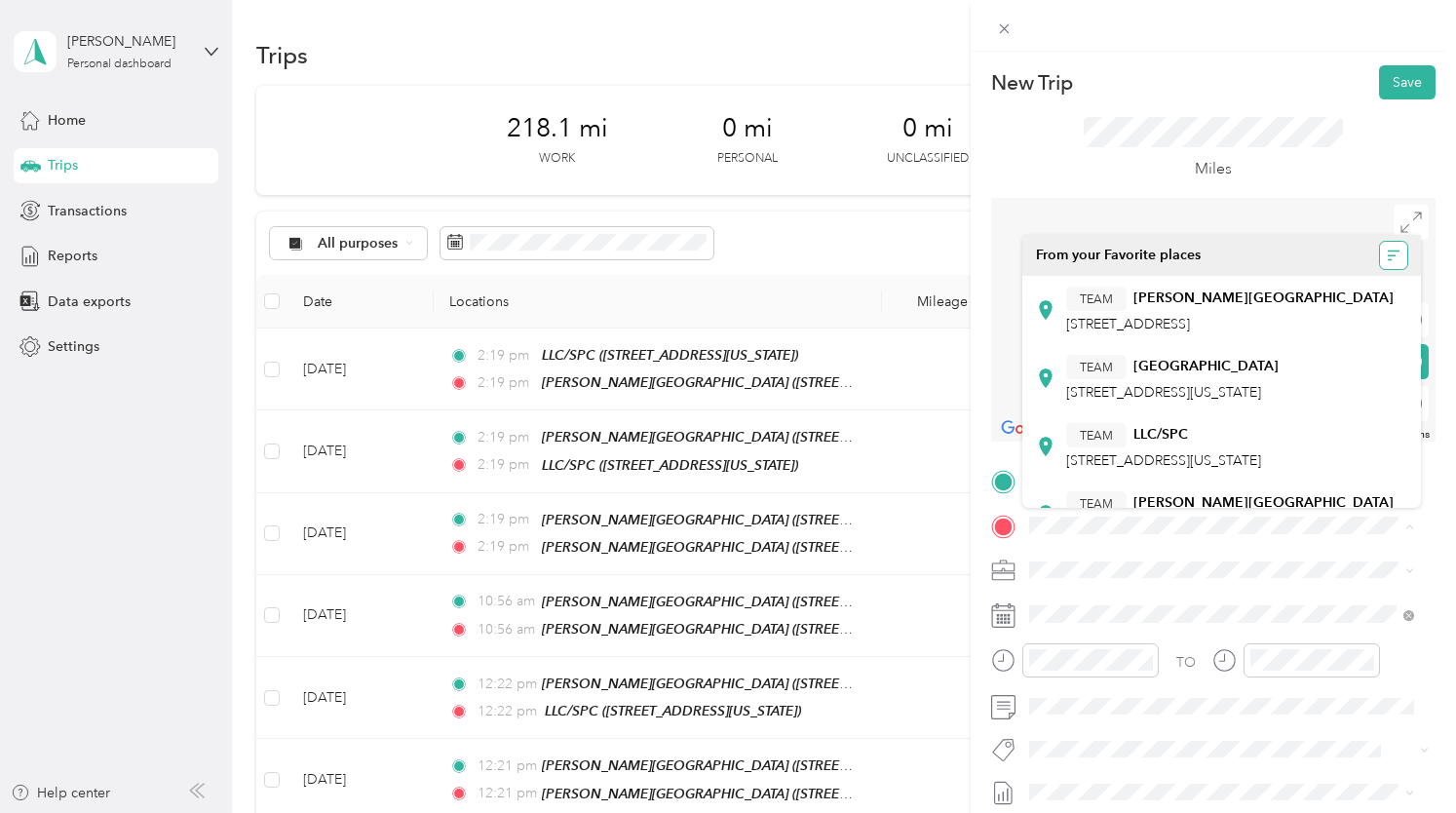
click at [1380, 255] on button "button" at bounding box center [1393, 254] width 27 height 27
click at [1317, 325] on div "A - Z" at bounding box center [1324, 327] width 109 height 21
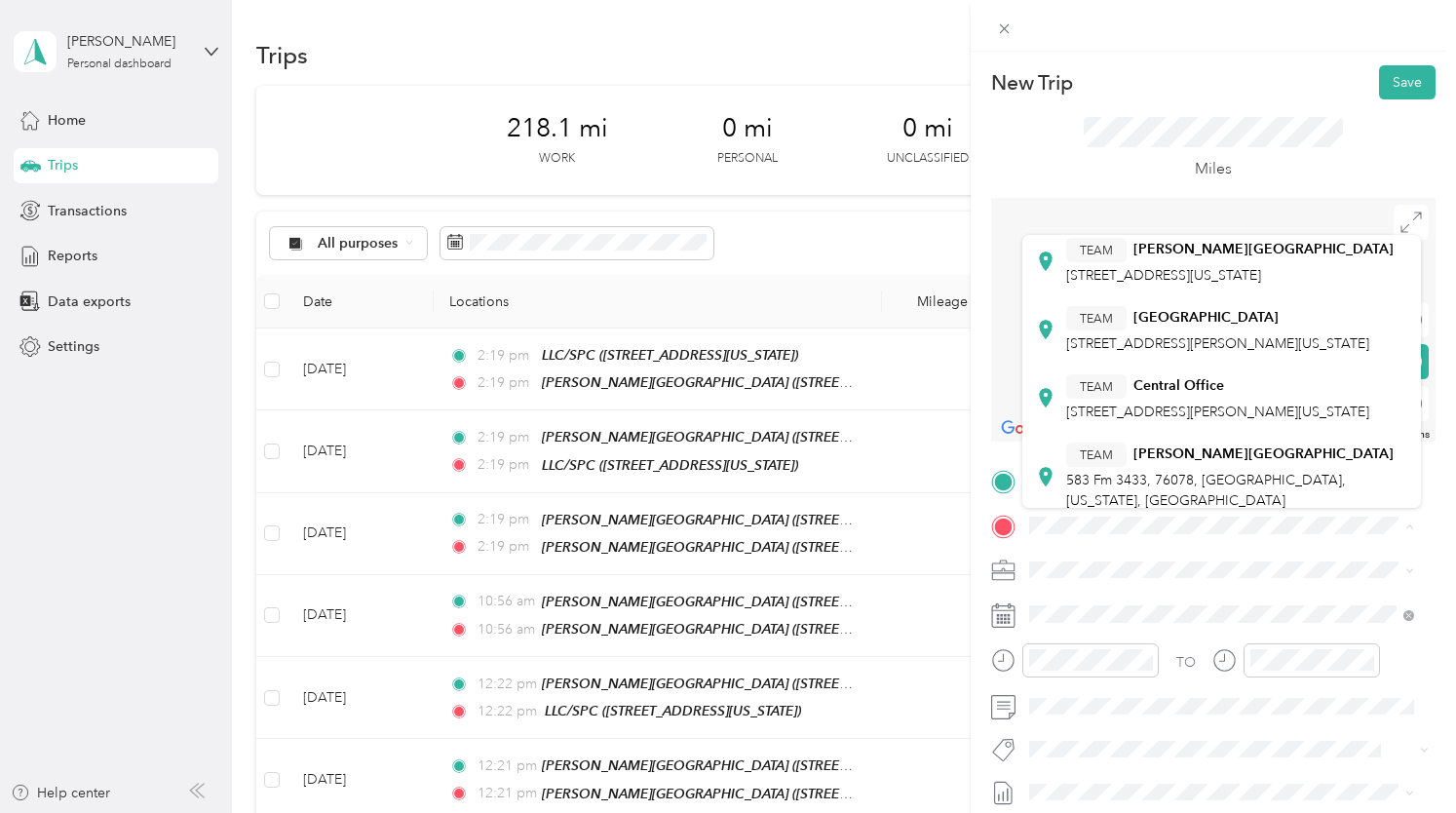
scroll to position [487, 0]
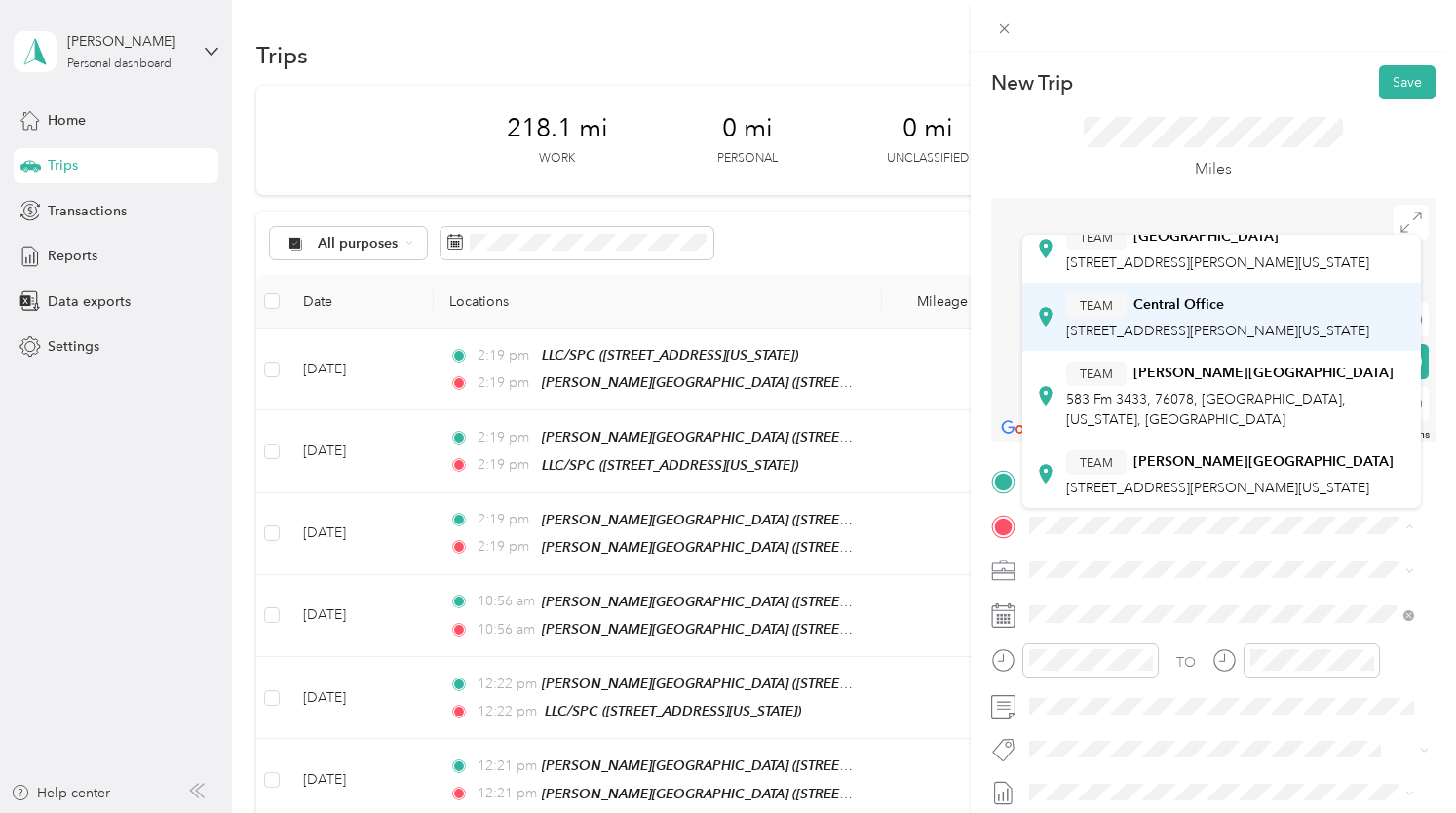
click at [1276, 317] on div "TEAM Central Office" at bounding box center [1217, 305] width 303 height 24
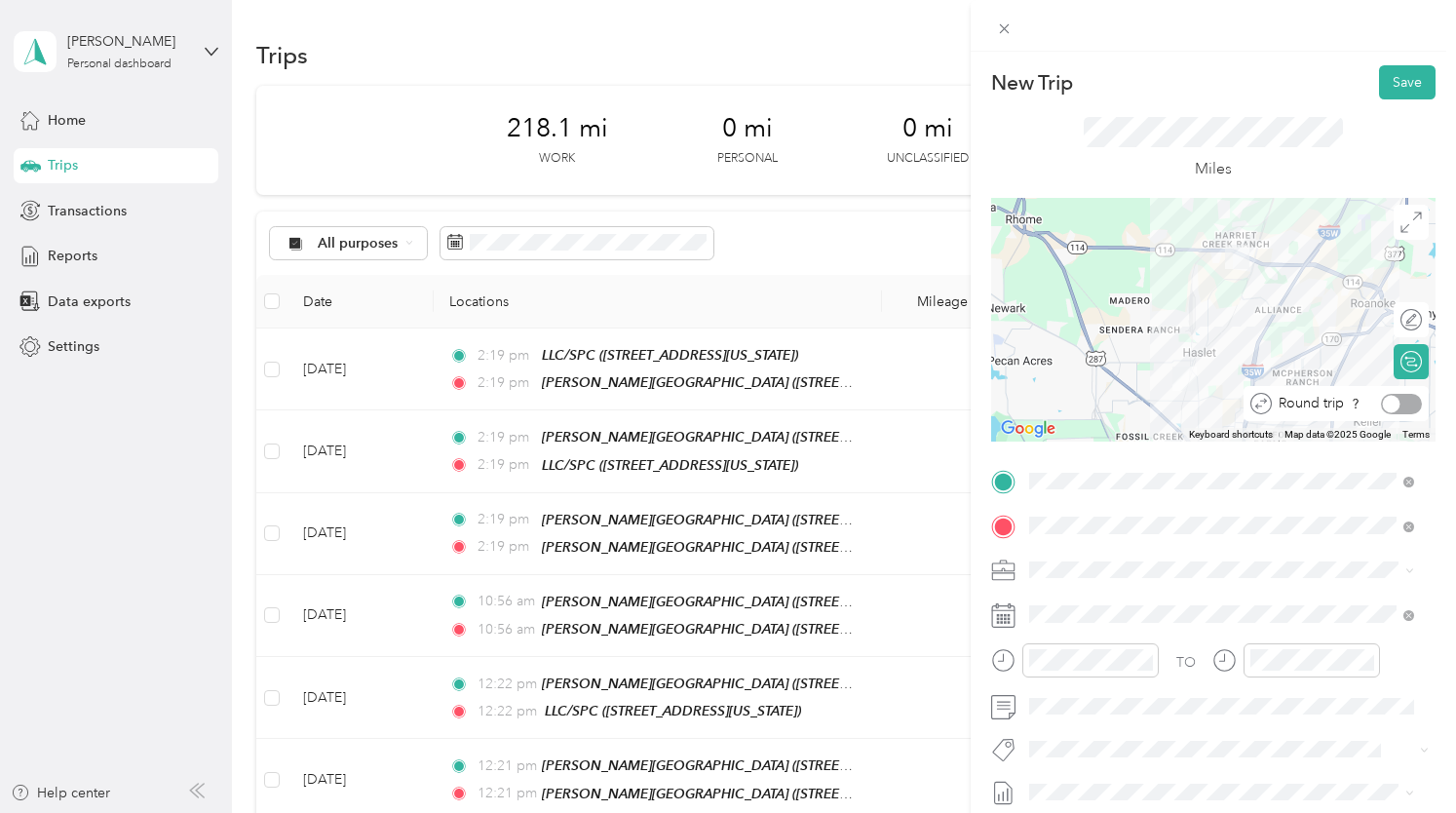
click at [1383, 404] on div at bounding box center [1392, 404] width 18 height 18
click at [1166, 557] on span at bounding box center [1228, 570] width 413 height 31
click at [1402, 87] on button "Save" at bounding box center [1407, 82] width 57 height 34
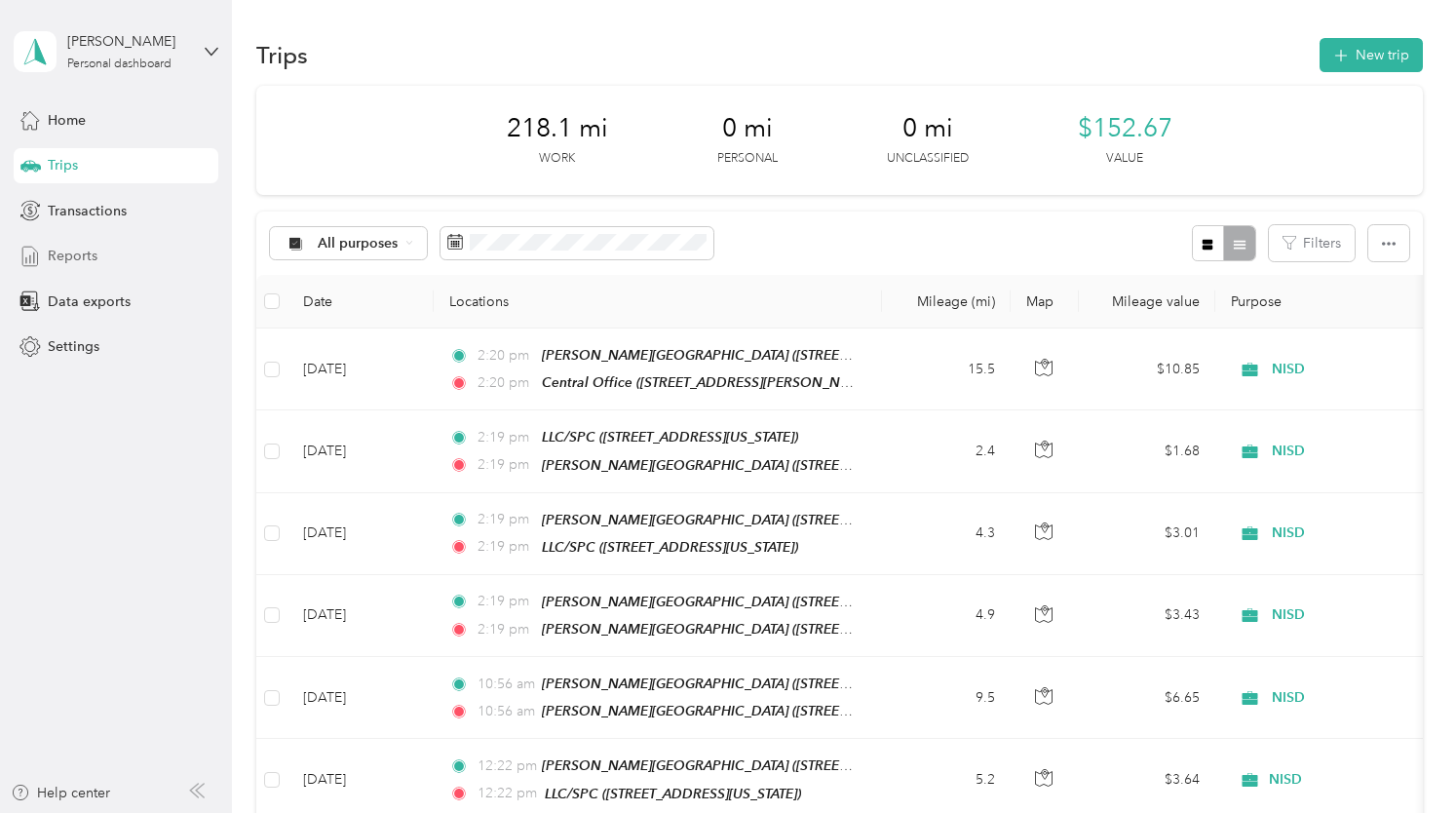
click at [123, 255] on div "Reports" at bounding box center [116, 255] width 205 height 35
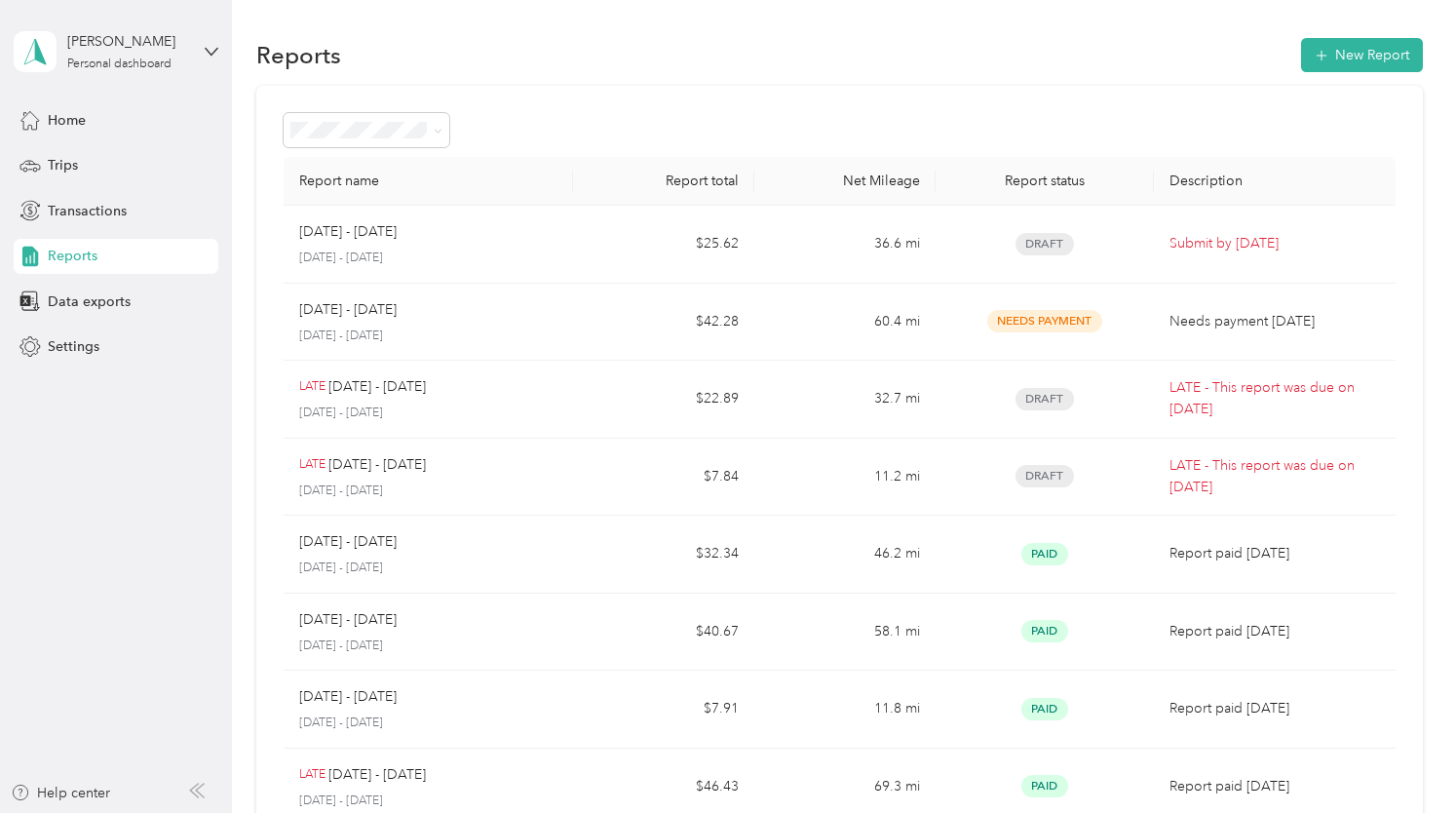
click at [552, 234] on div "[DATE] - [DATE]" at bounding box center [429, 231] width 259 height 21
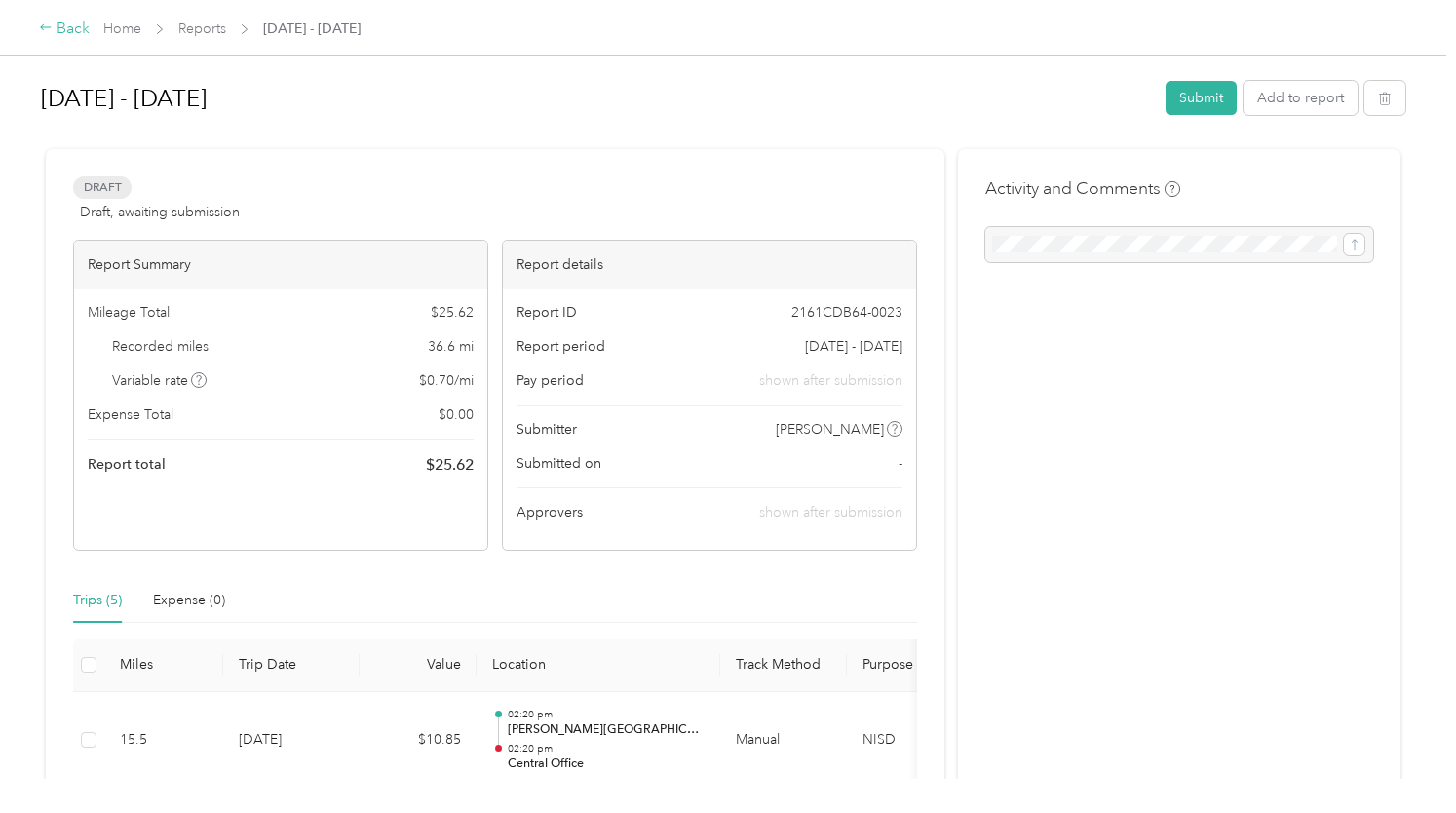
click at [66, 21] on div "Back" at bounding box center [64, 29] width 51 height 23
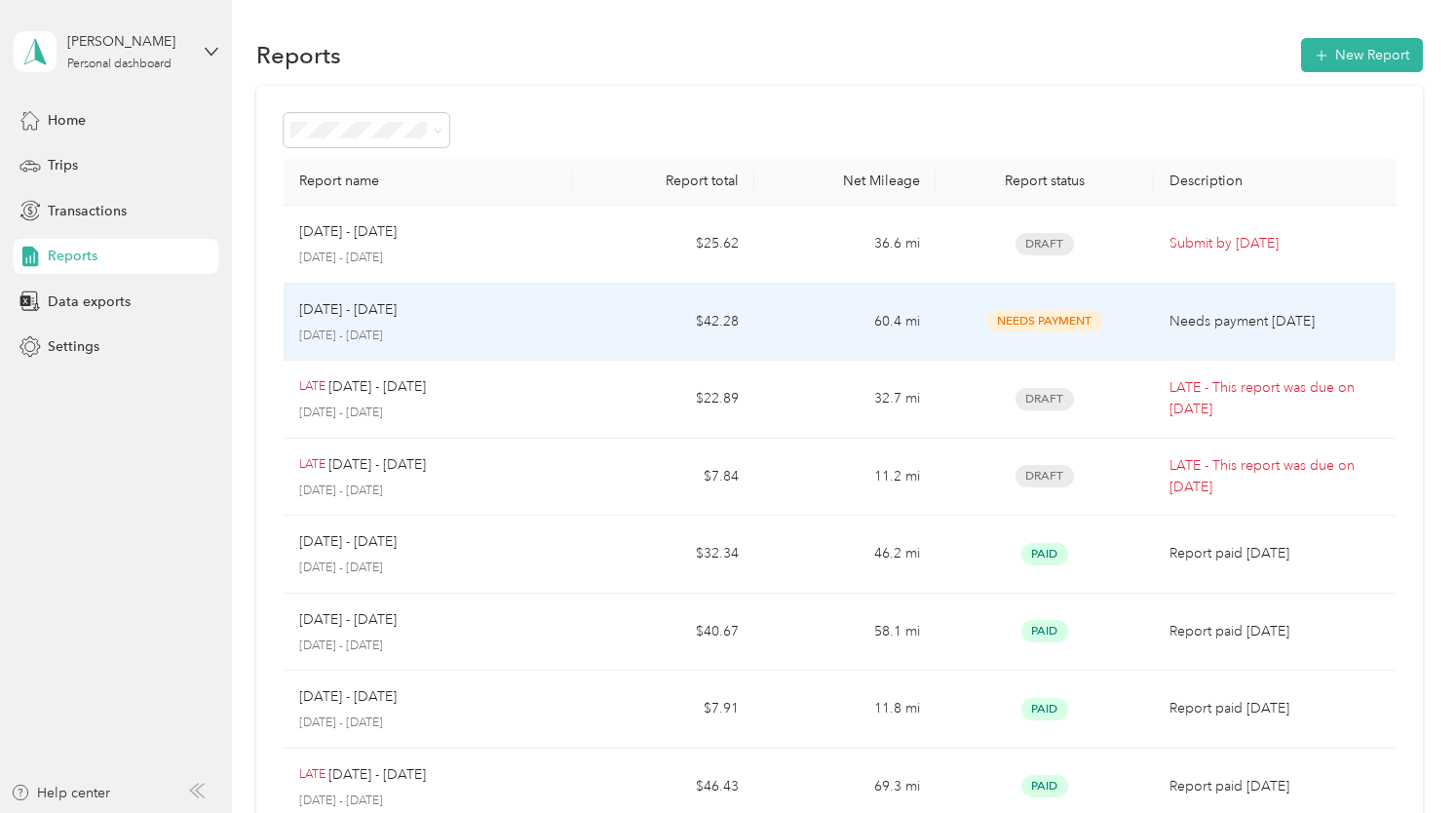
click at [634, 307] on td "$42.28" at bounding box center [664, 322] width 182 height 78
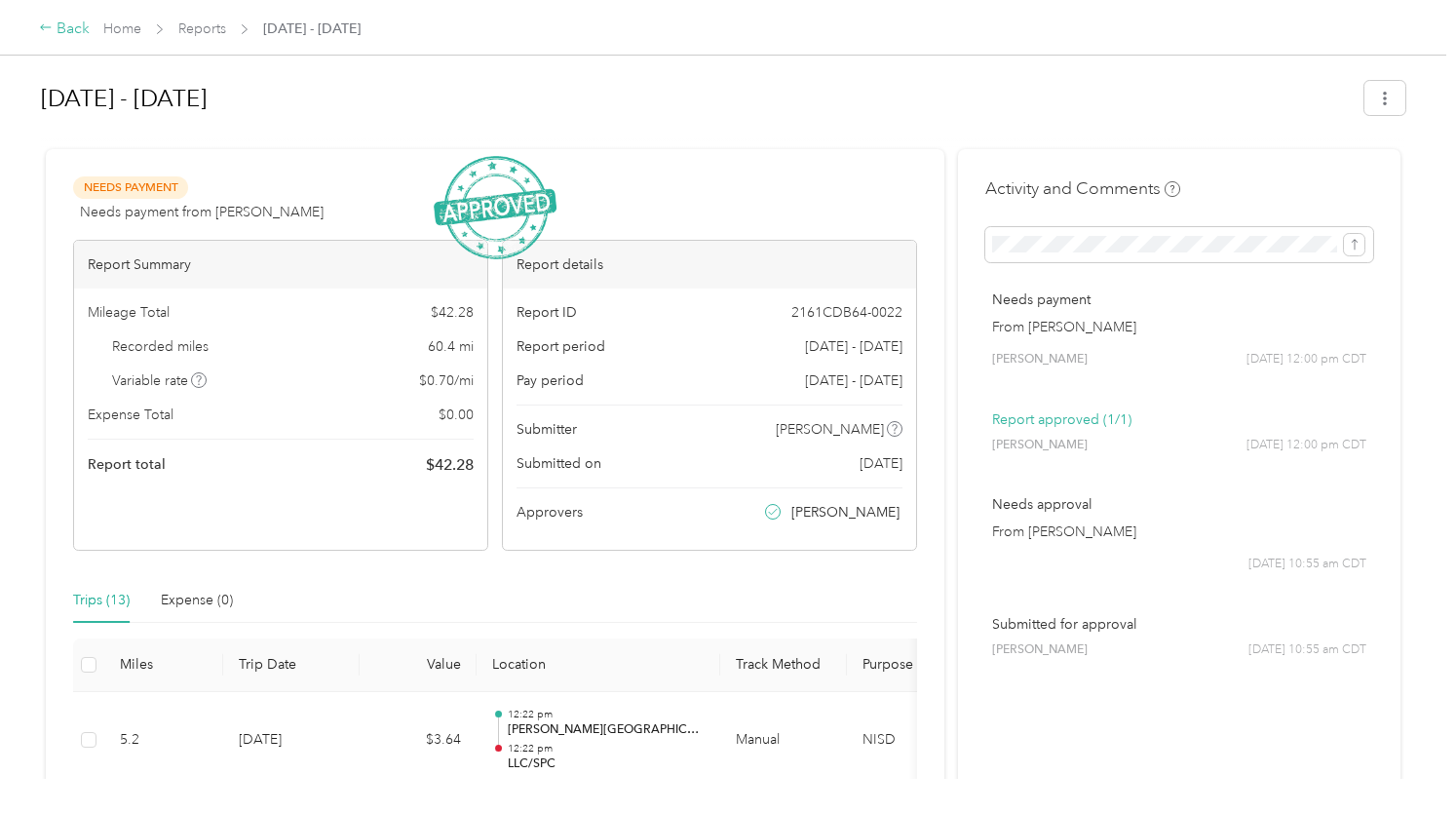
click at [84, 33] on div "Back" at bounding box center [64, 29] width 51 height 23
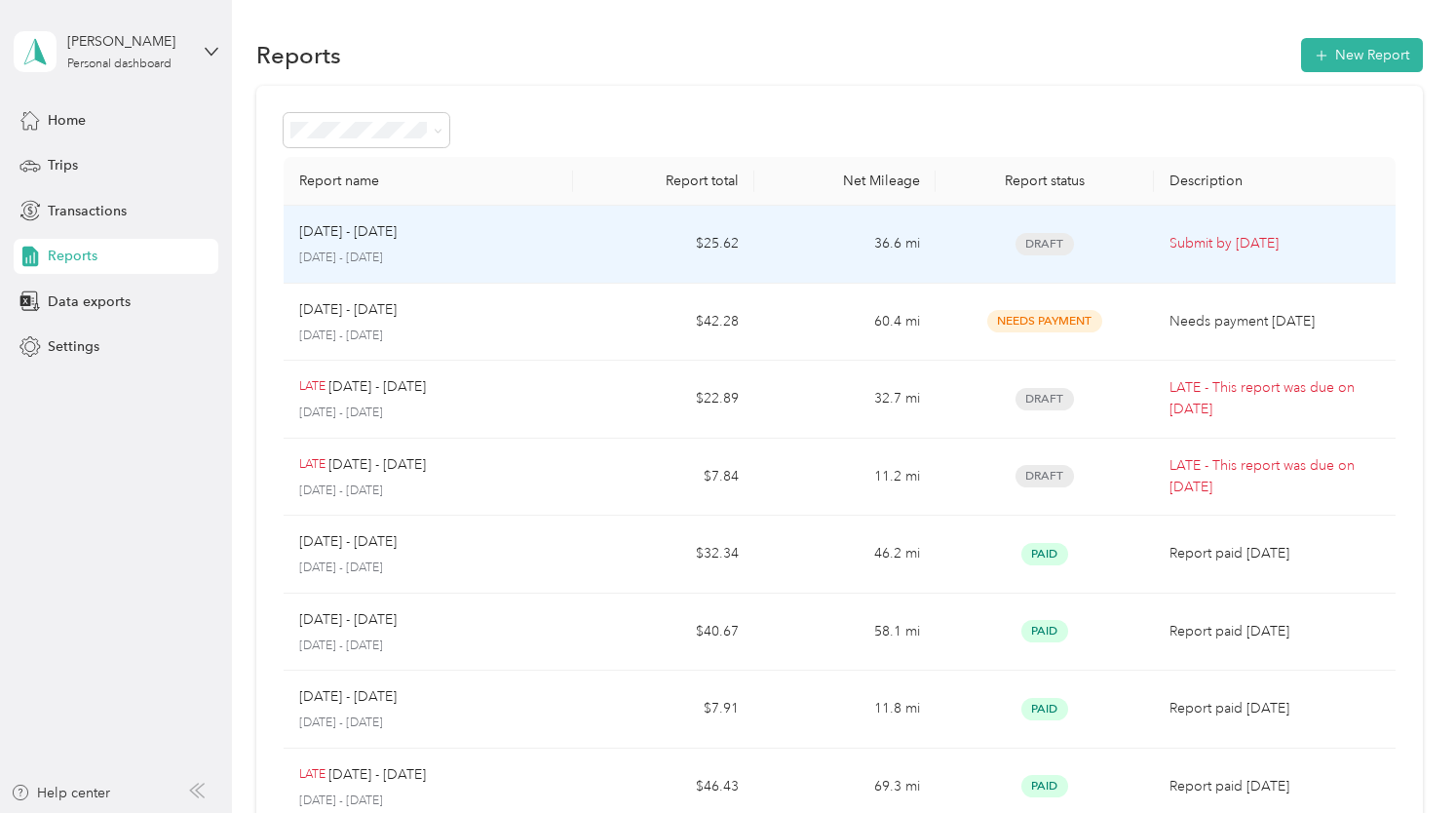
click at [505, 217] on td "[DATE] - [DATE] [DATE] - [DATE]" at bounding box center [428, 244] width 290 height 78
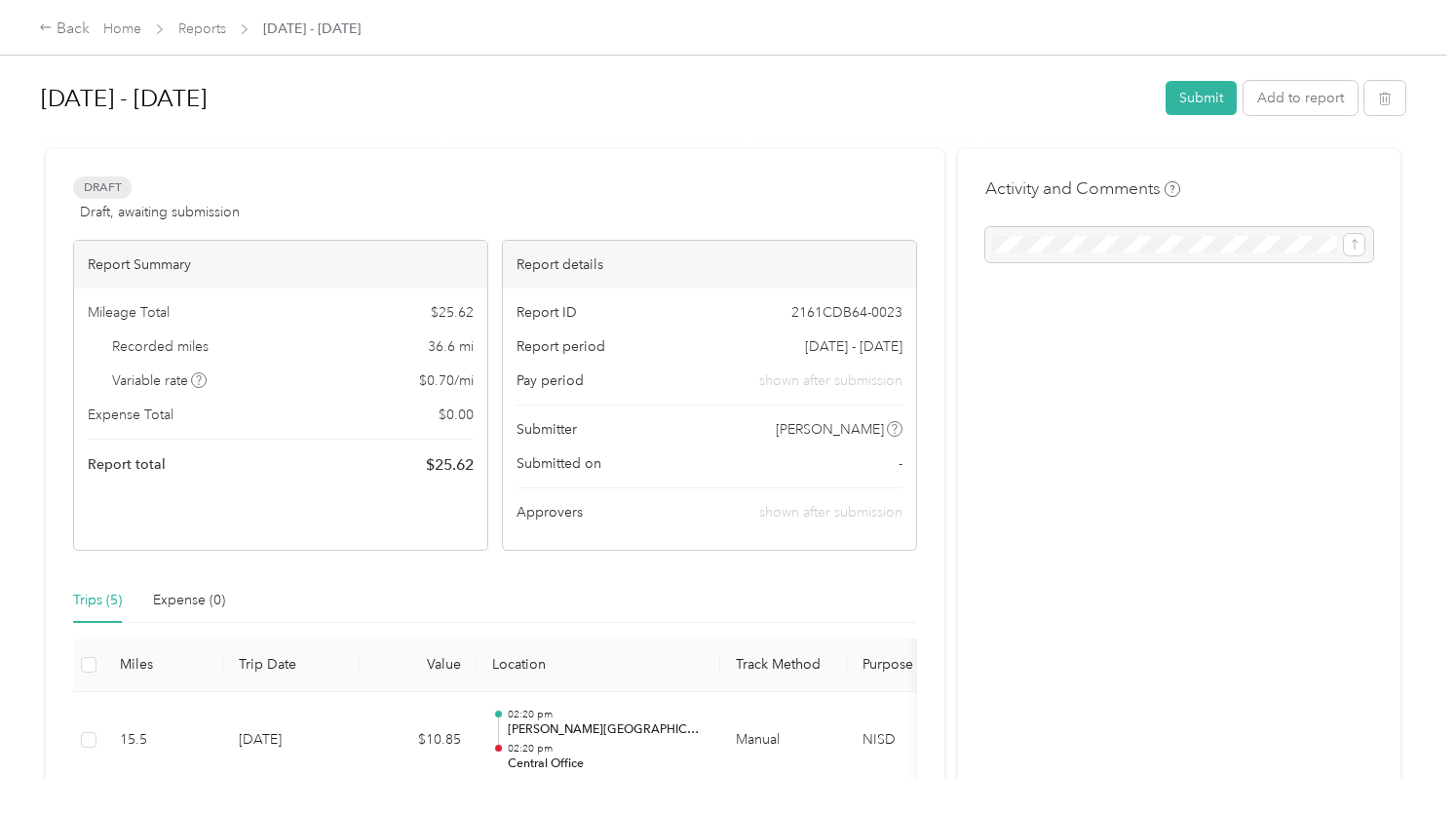
scroll to position [292, 0]
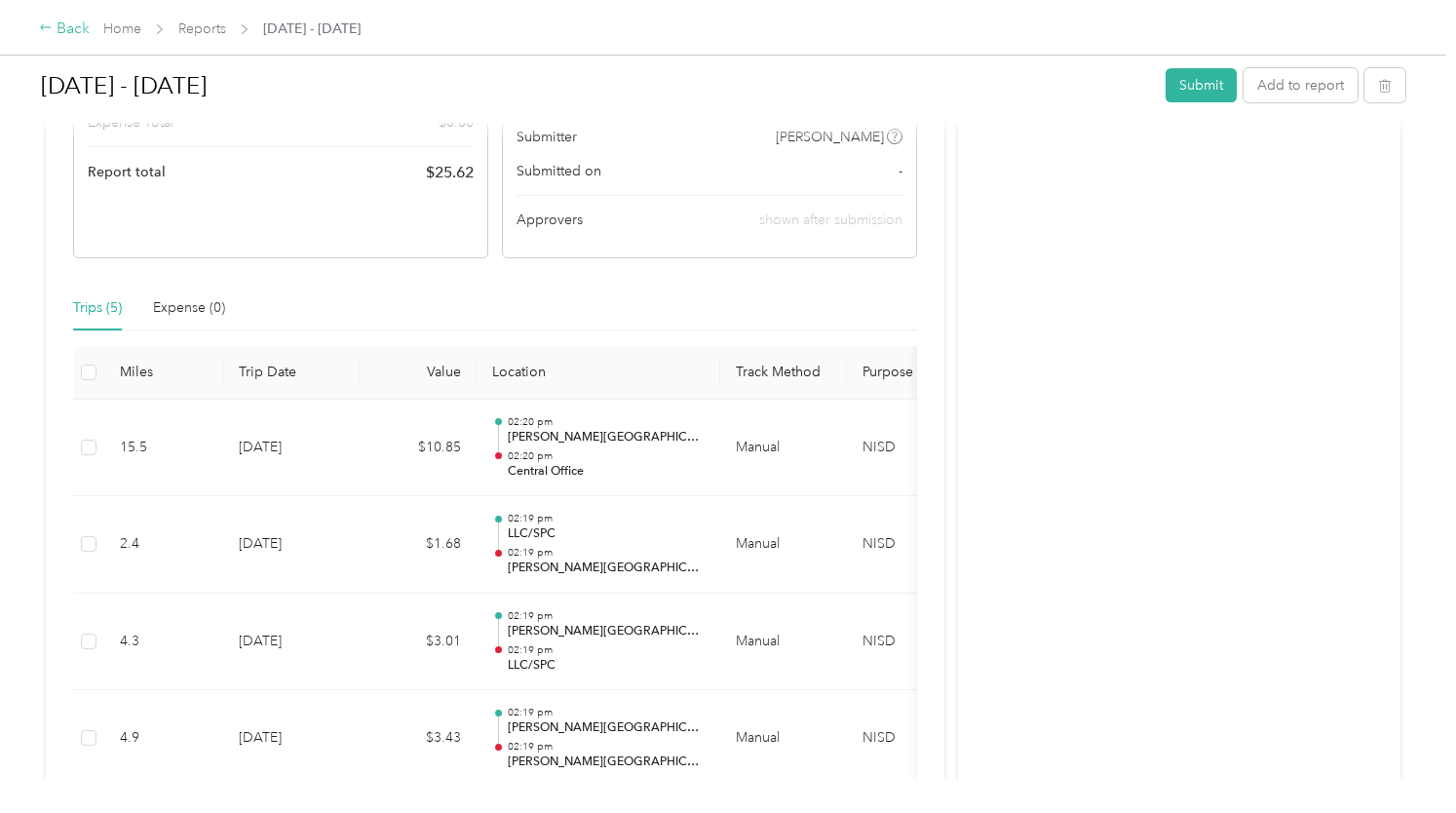
click at [89, 24] on div "Back" at bounding box center [64, 29] width 51 height 23
